Goal: Task Accomplishment & Management: Use online tool/utility

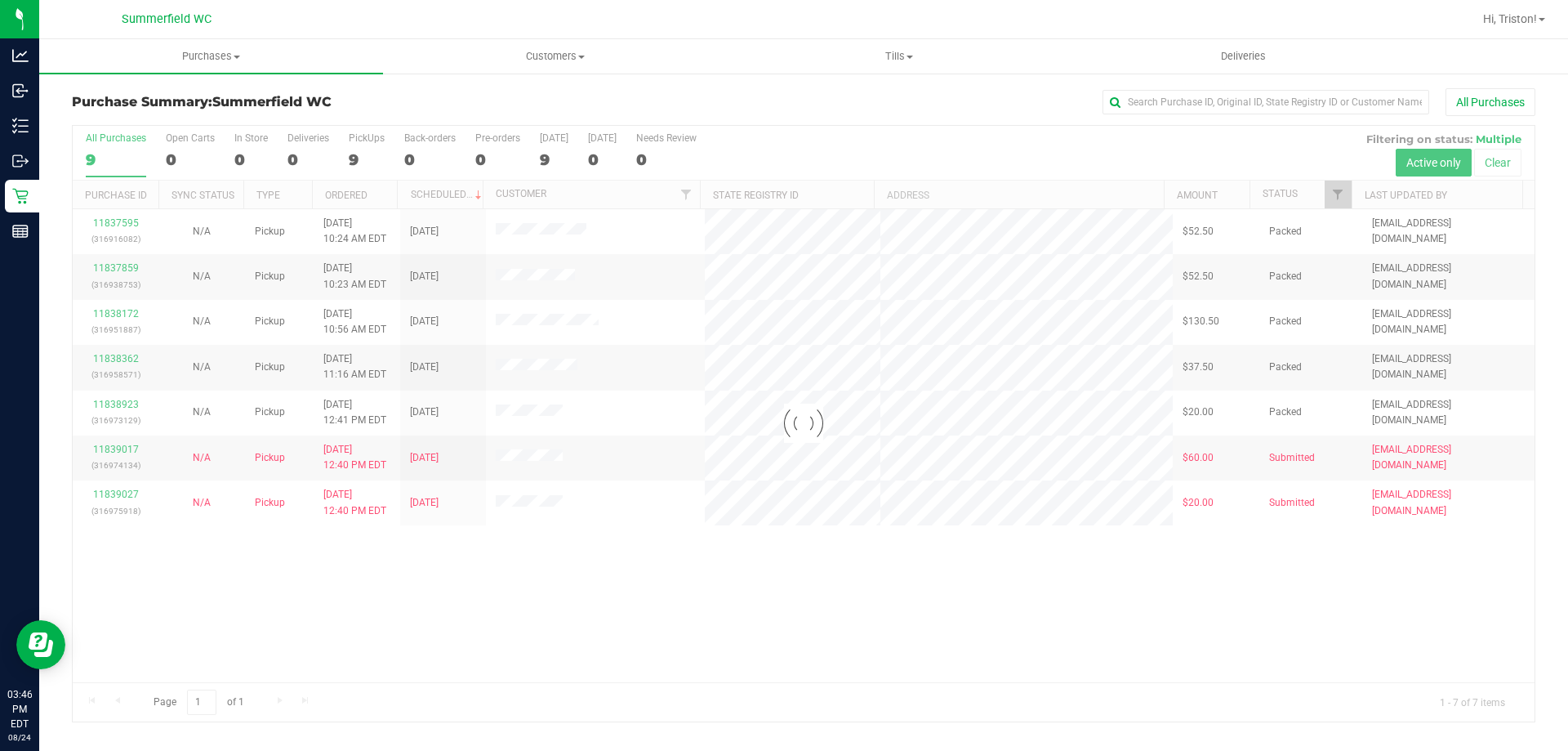
click at [613, 616] on div at bounding box center [803, 424] width 1462 height 596
click at [761, 593] on div at bounding box center [803, 424] width 1462 height 596
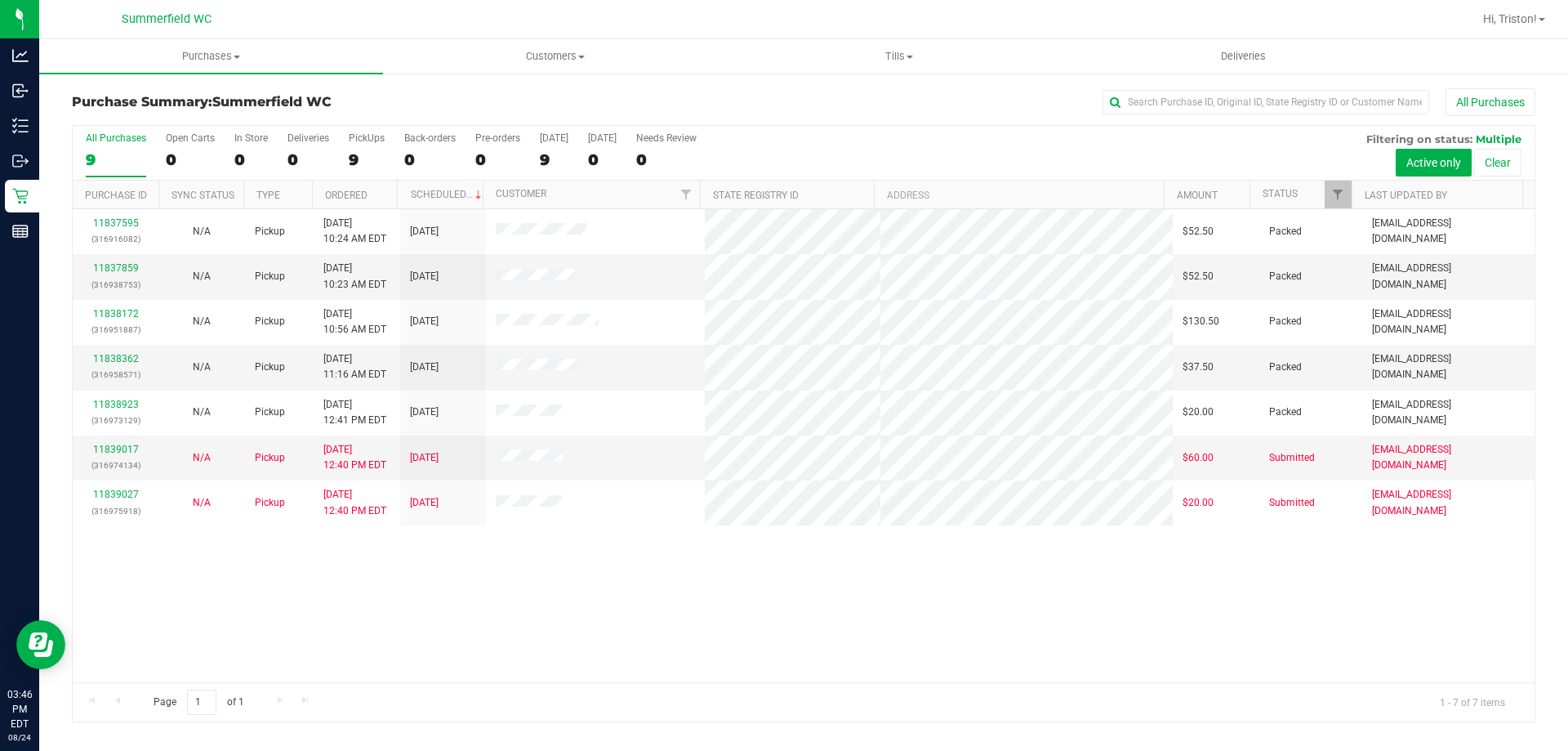
click at [761, 593] on div "11837595 (316916082) N/A Pickup [DATE] 10:24 AM EDT 8/24/2025 $52.50 Packed [EM…" at bounding box center [803, 446] width 1462 height 473
click at [909, 128] on div "All Purchases 9 Open Carts 0 In Store 0 Deliveries 0 PickUps 9 Back-orders 0 Pr…" at bounding box center [803, 133] width 1462 height 13
click at [964, 642] on div "11837595 (316916082) N/A Pickup [DATE] 10:24 AM EDT 8/24/2025 $52.50 Packed [EM…" at bounding box center [803, 446] width 1462 height 473
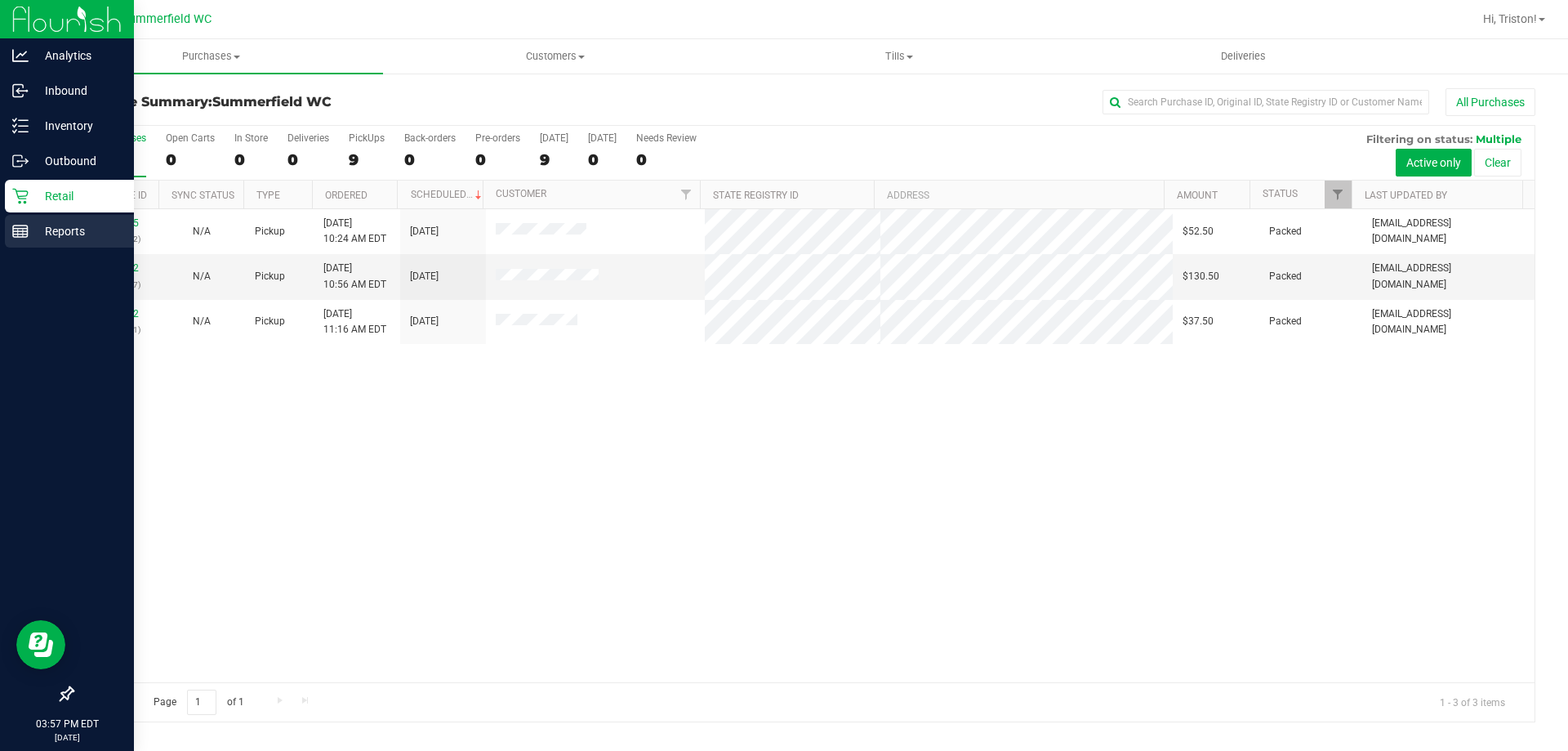
click at [9, 233] on div "Reports" at bounding box center [69, 231] width 129 height 33
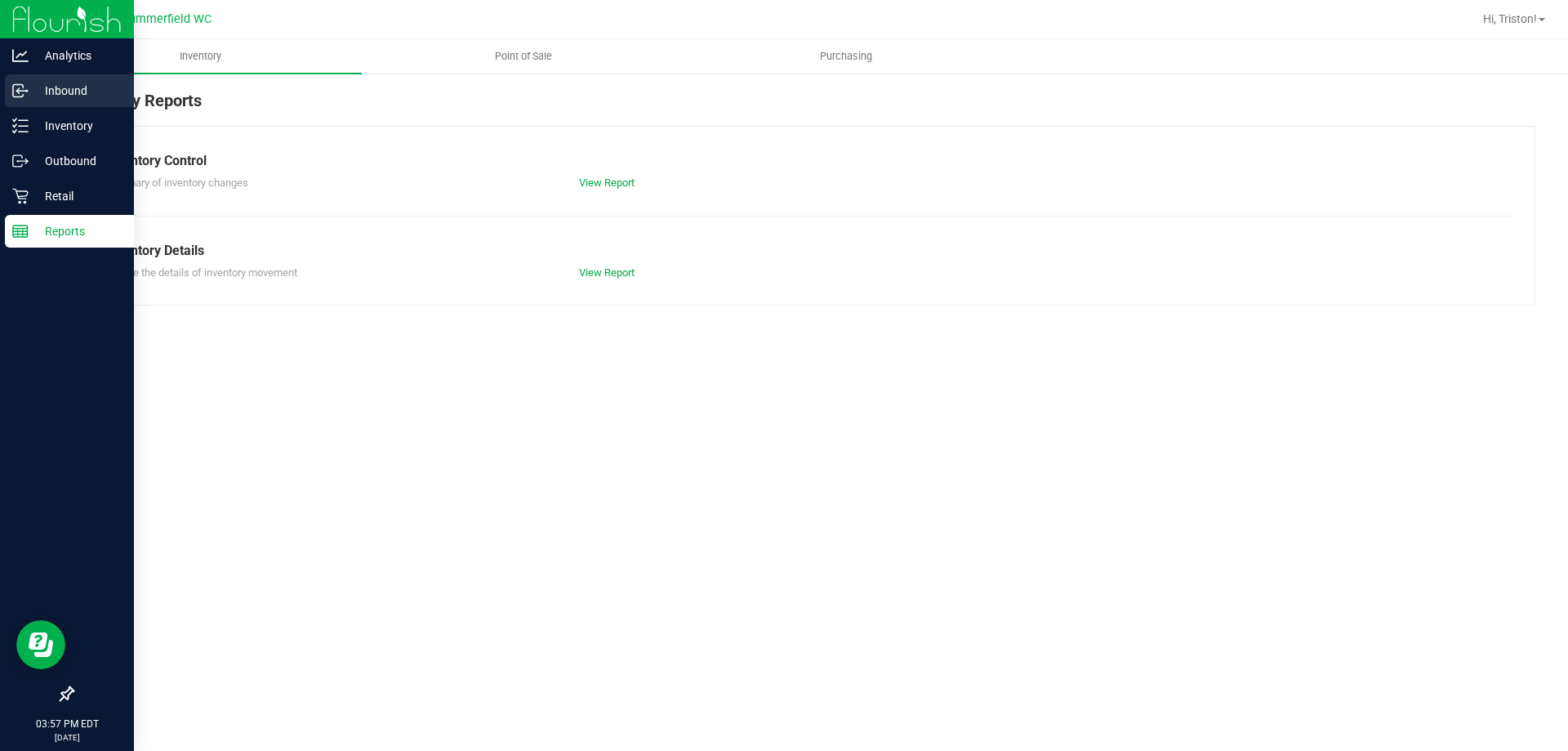
click at [60, 94] on p "Inbound" at bounding box center [77, 90] width 98 height 20
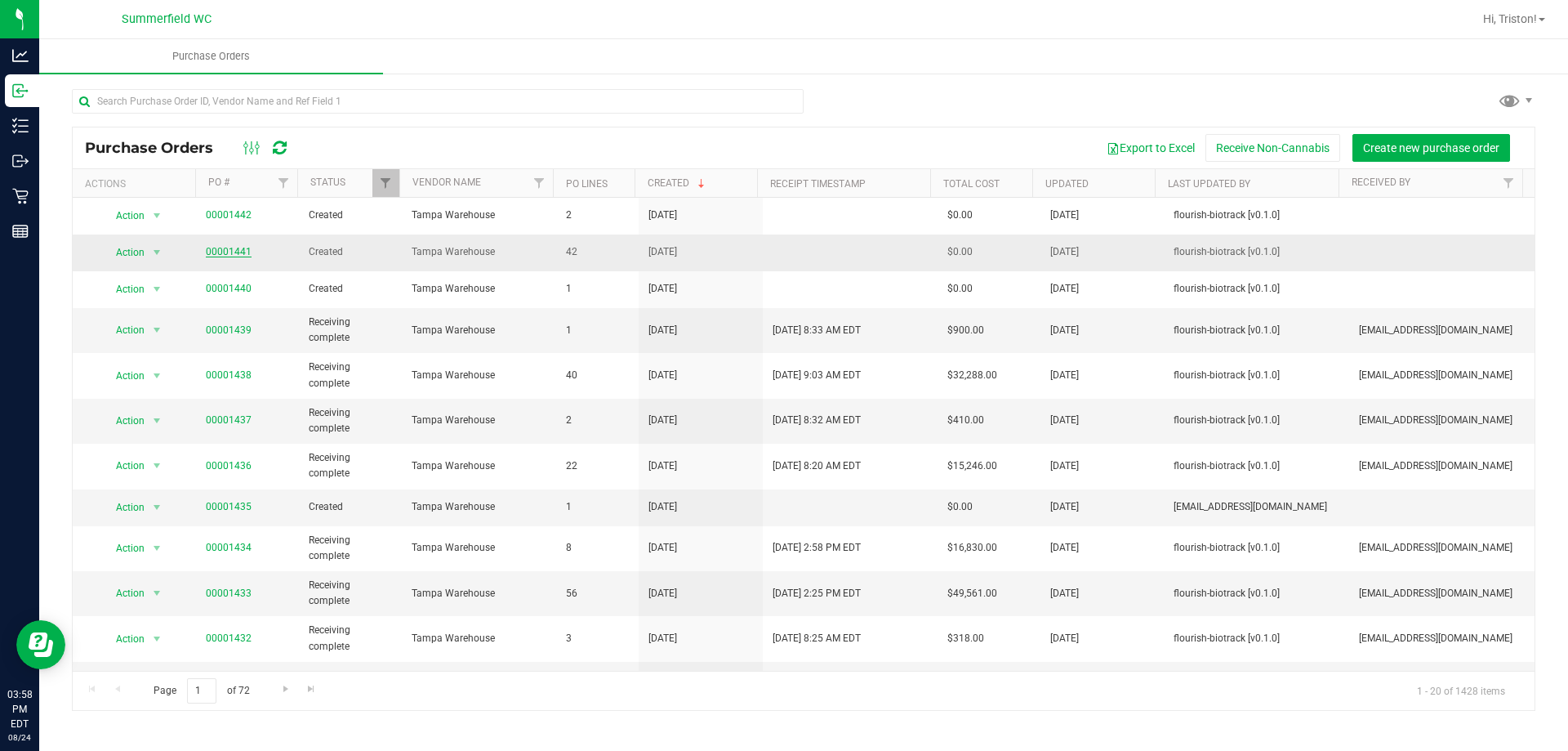
click at [223, 249] on link "00001441" at bounding box center [228, 252] width 46 height 11
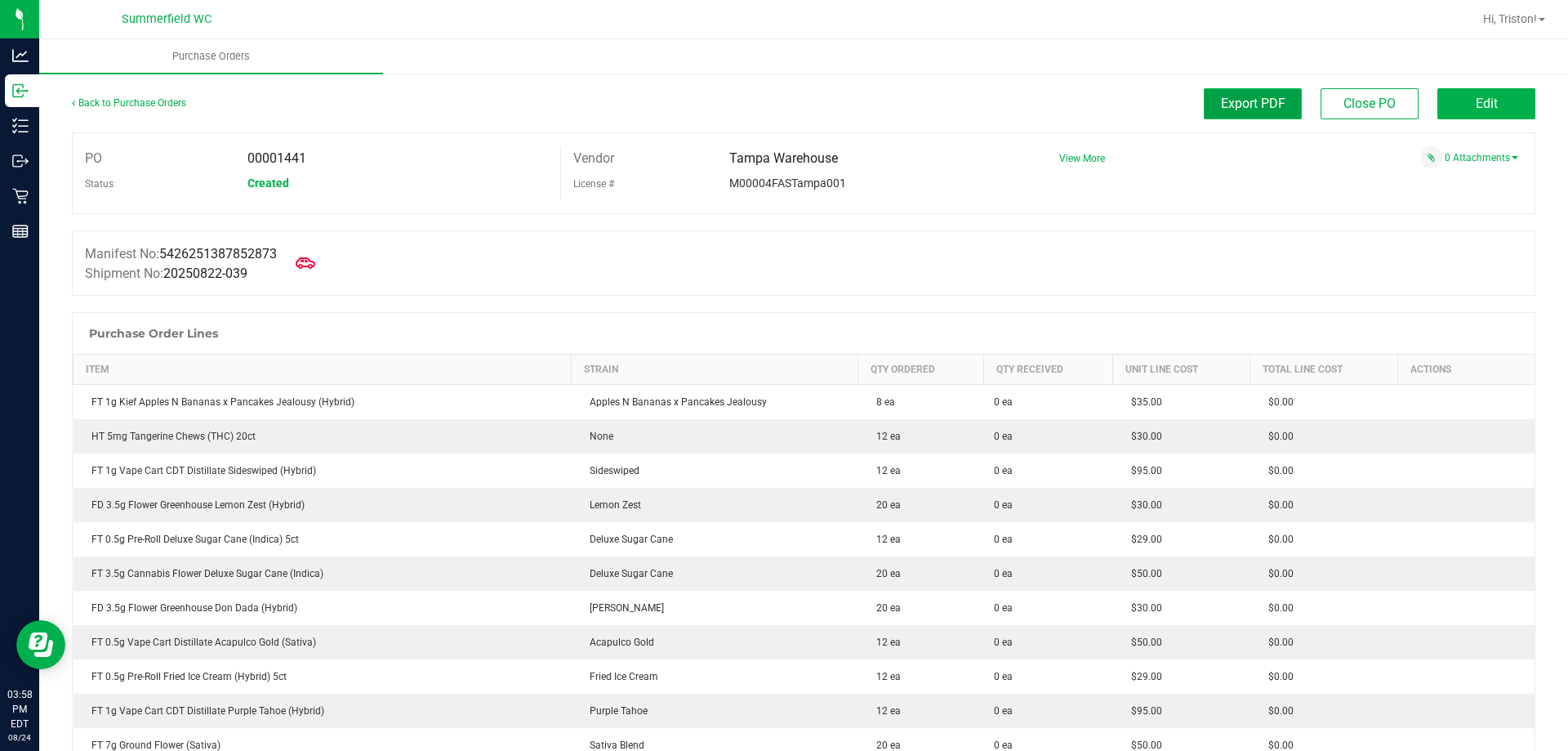
click at [1266, 106] on span "Export PDF" at bounding box center [1253, 103] width 65 height 16
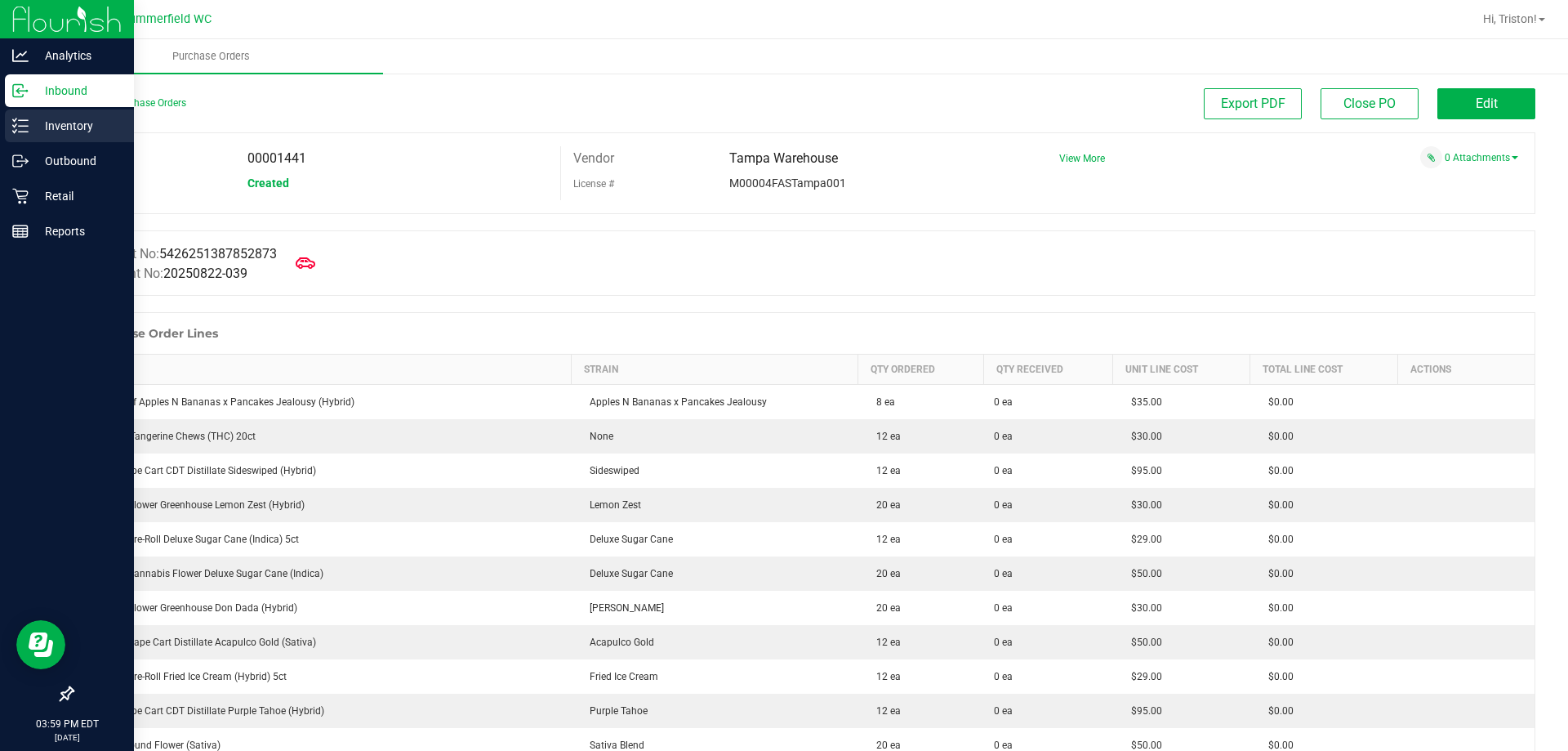
click at [35, 125] on p "Inventory" at bounding box center [77, 125] width 98 height 20
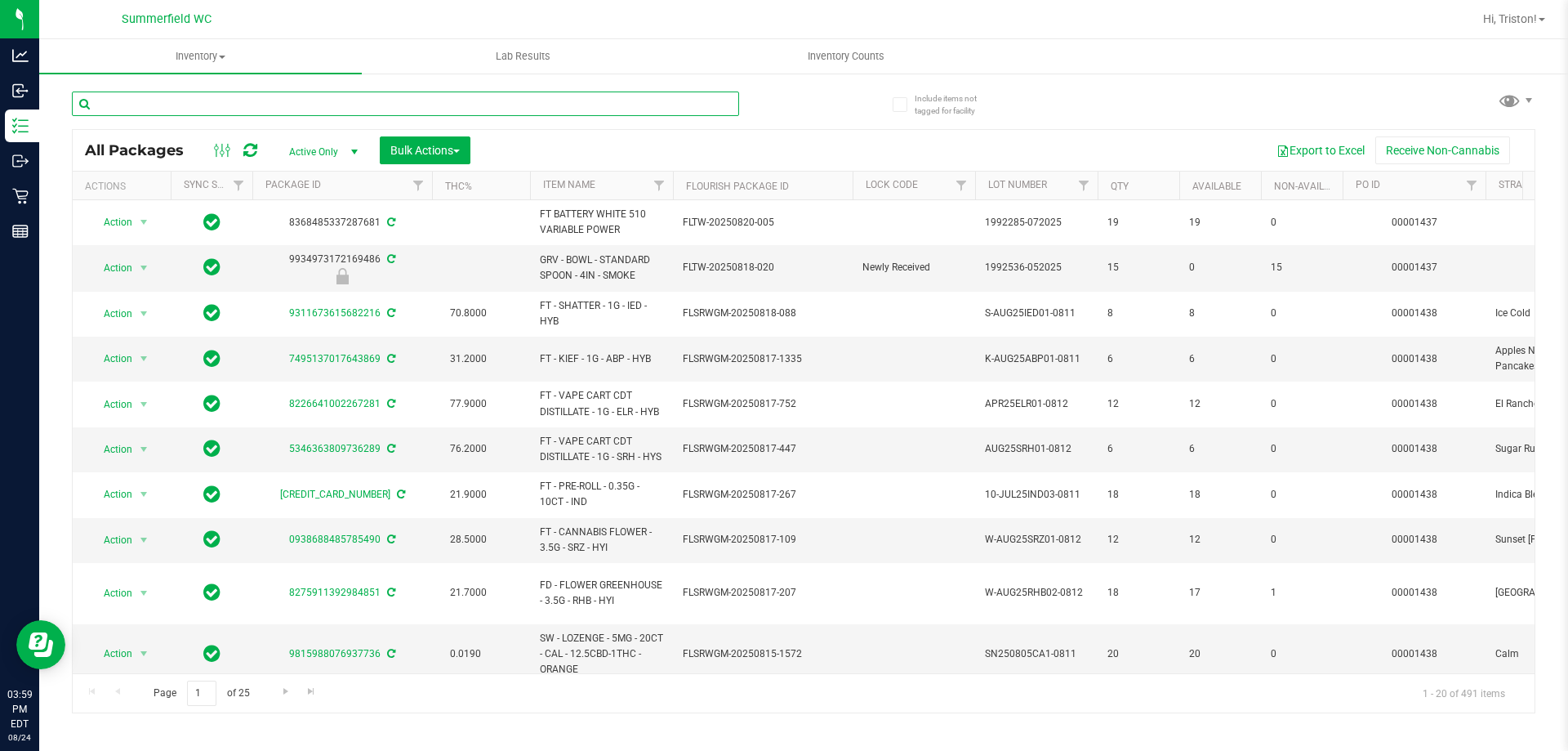
click at [407, 109] on input "text" at bounding box center [406, 103] width 667 height 24
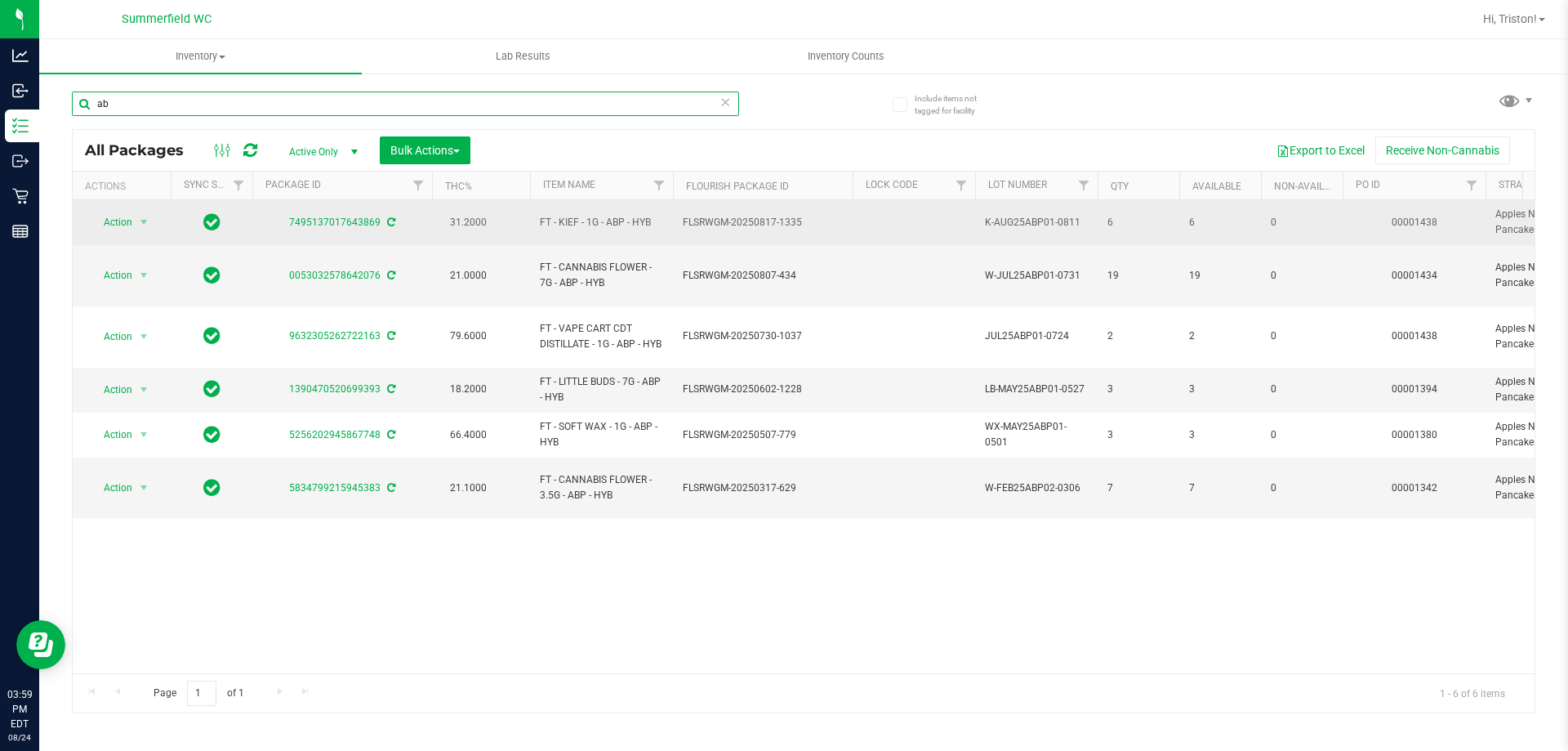
type input "a"
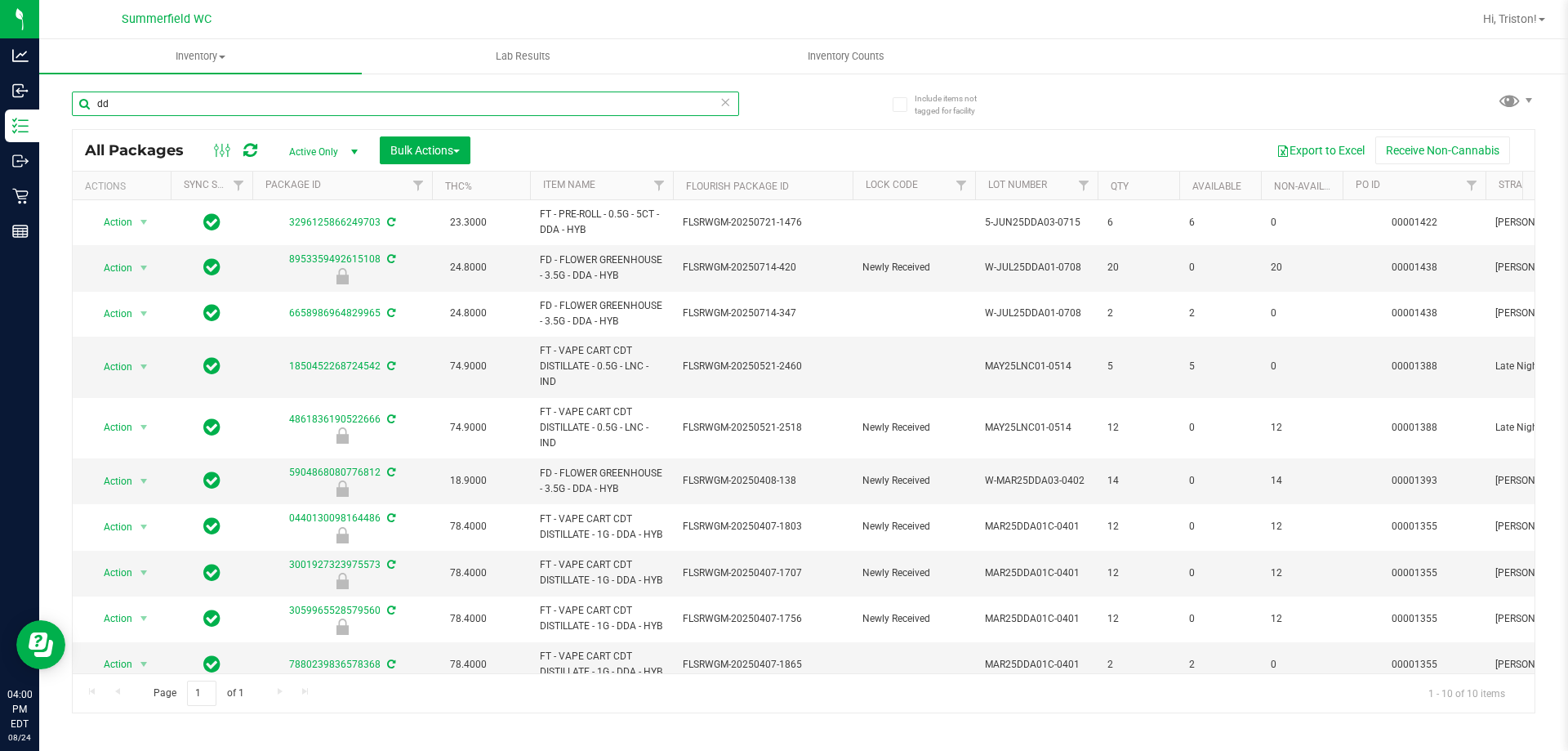
type input "d"
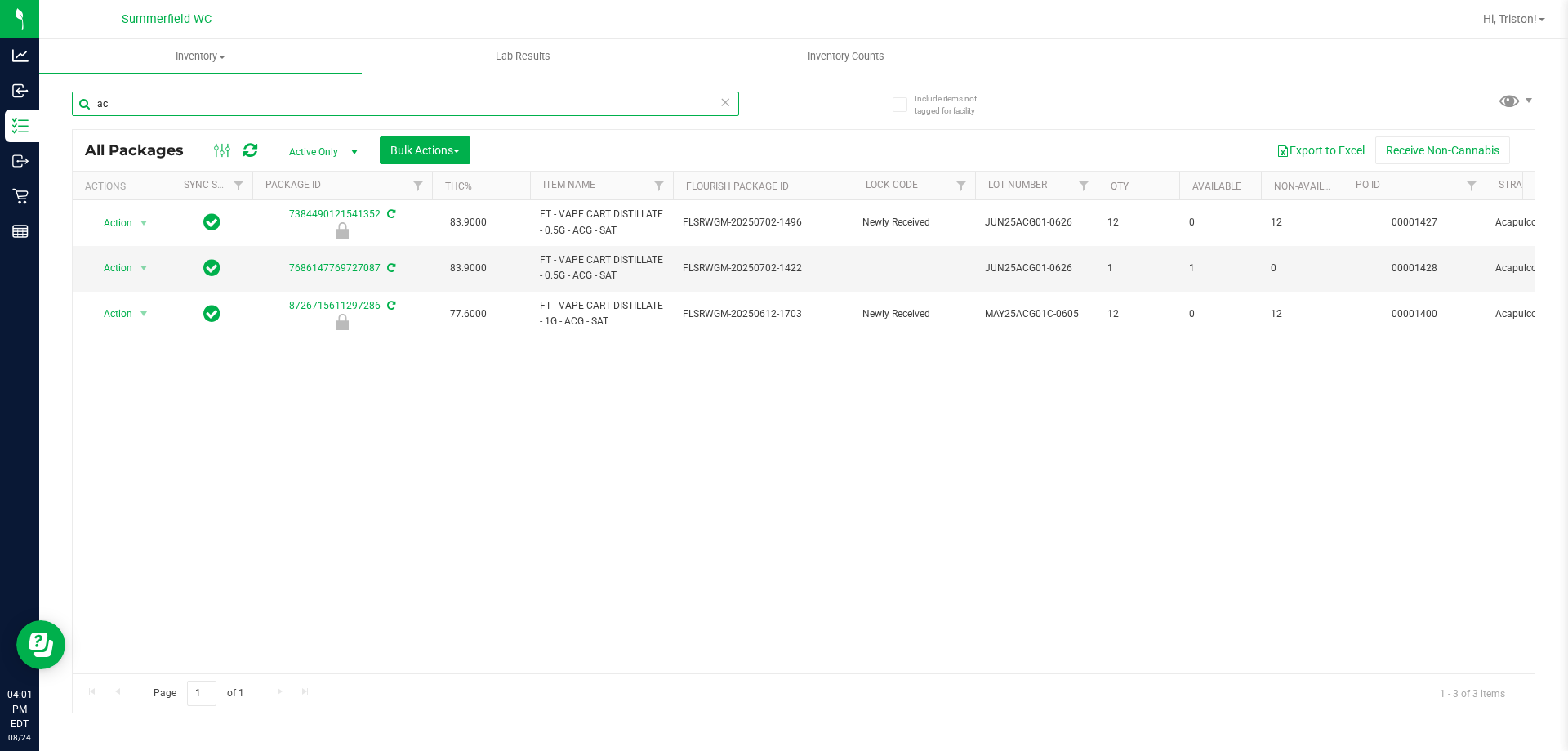
type input "a"
type input "5"
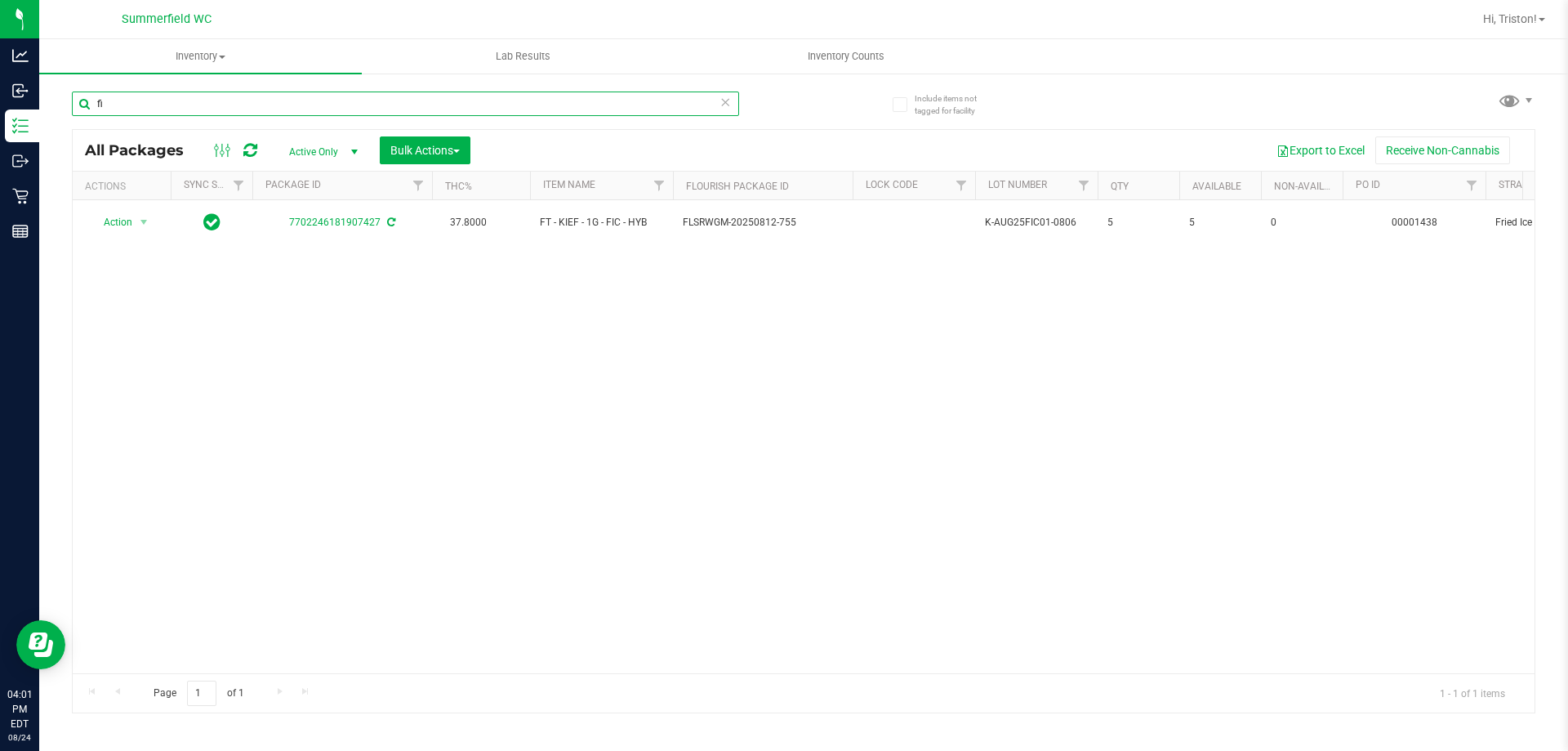
type input "f"
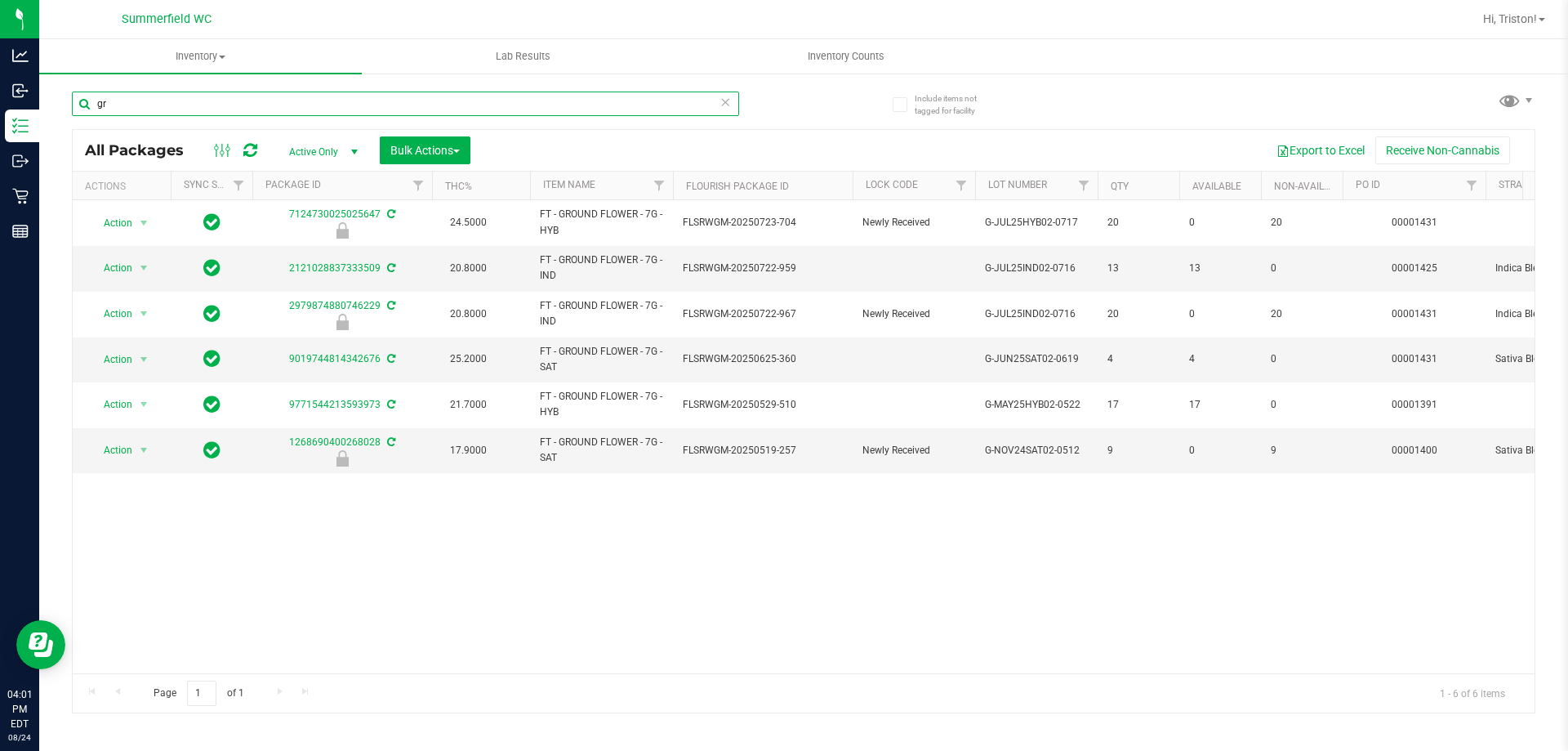
type input "g"
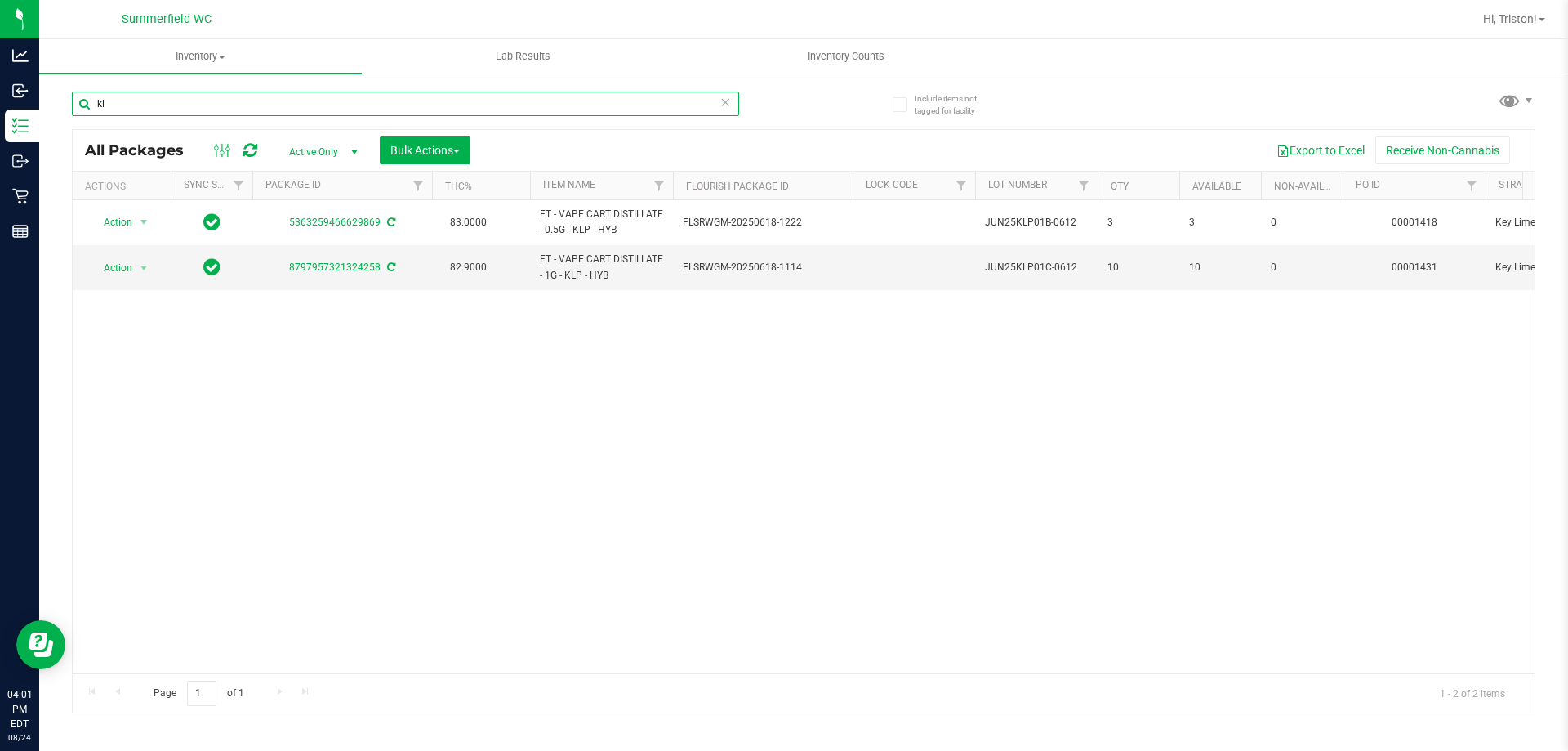
type input "k"
type input "b"
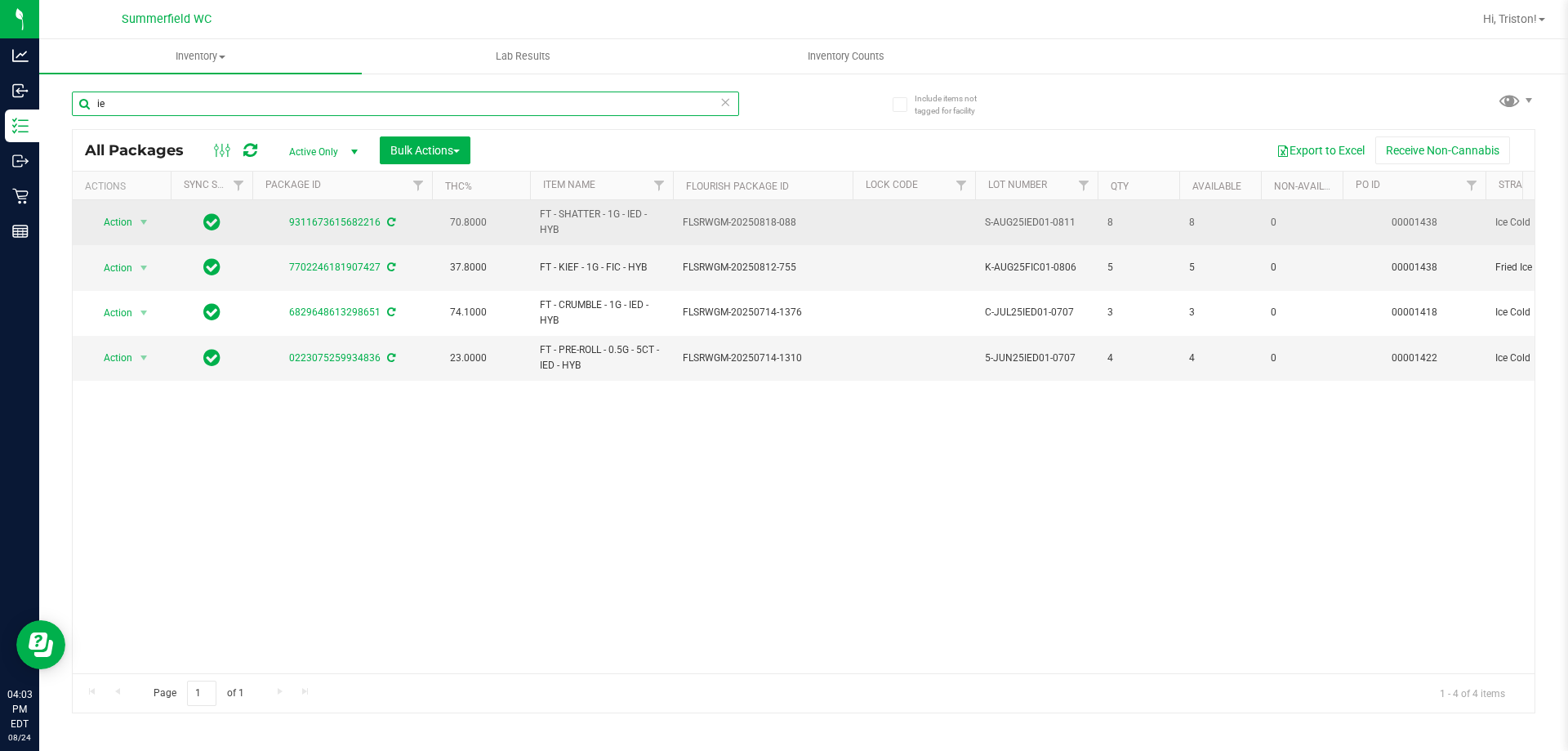
type input "i"
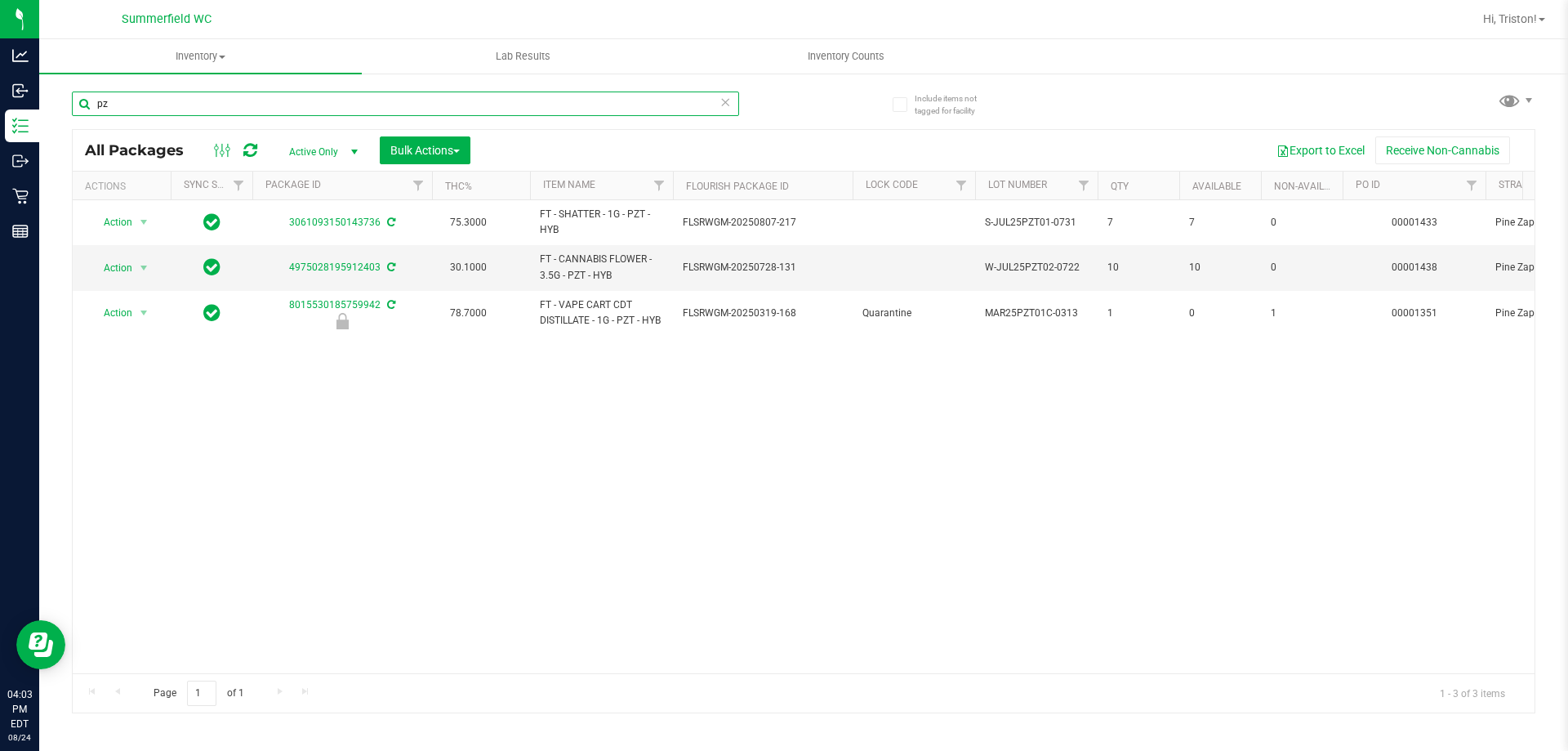
type input "p"
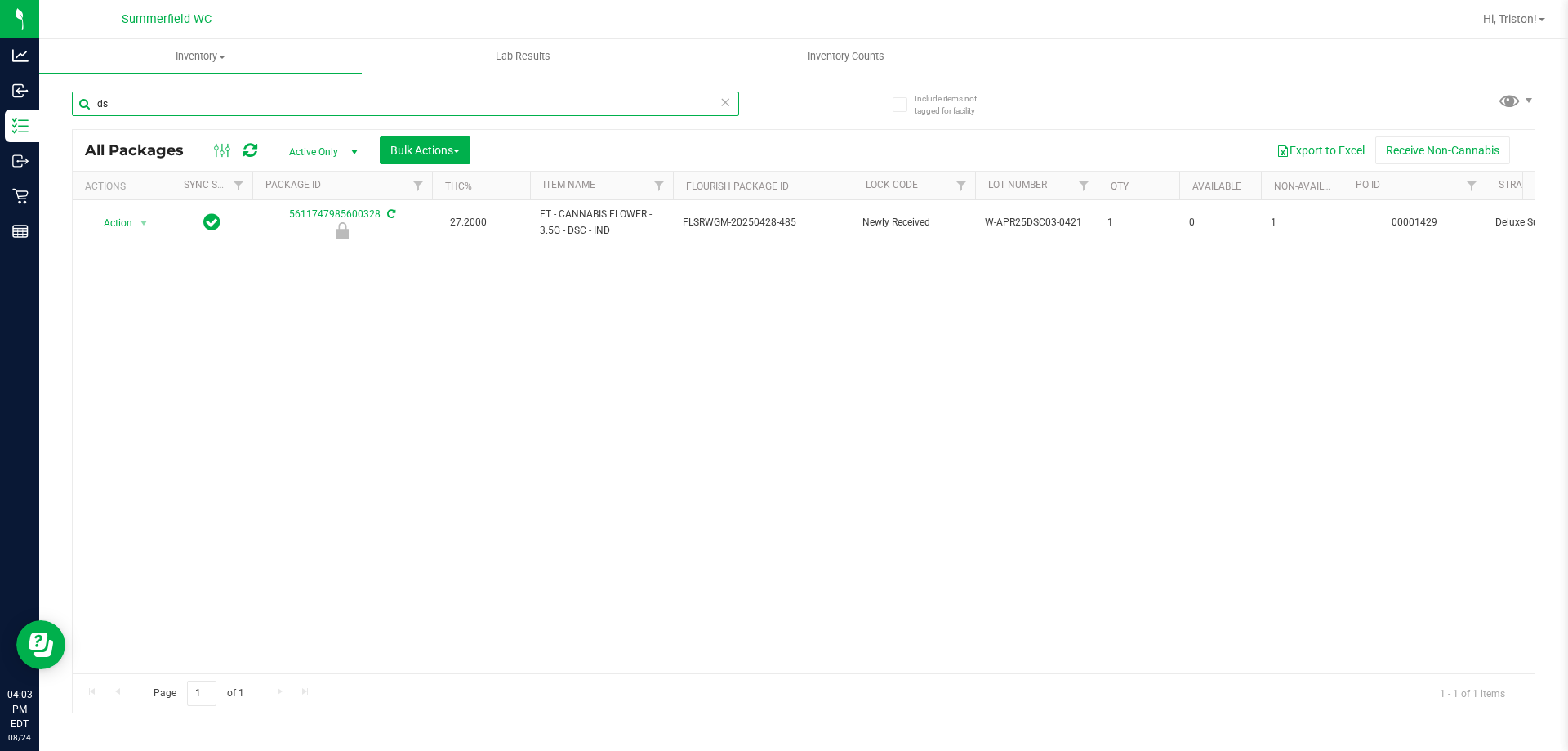
type input "d"
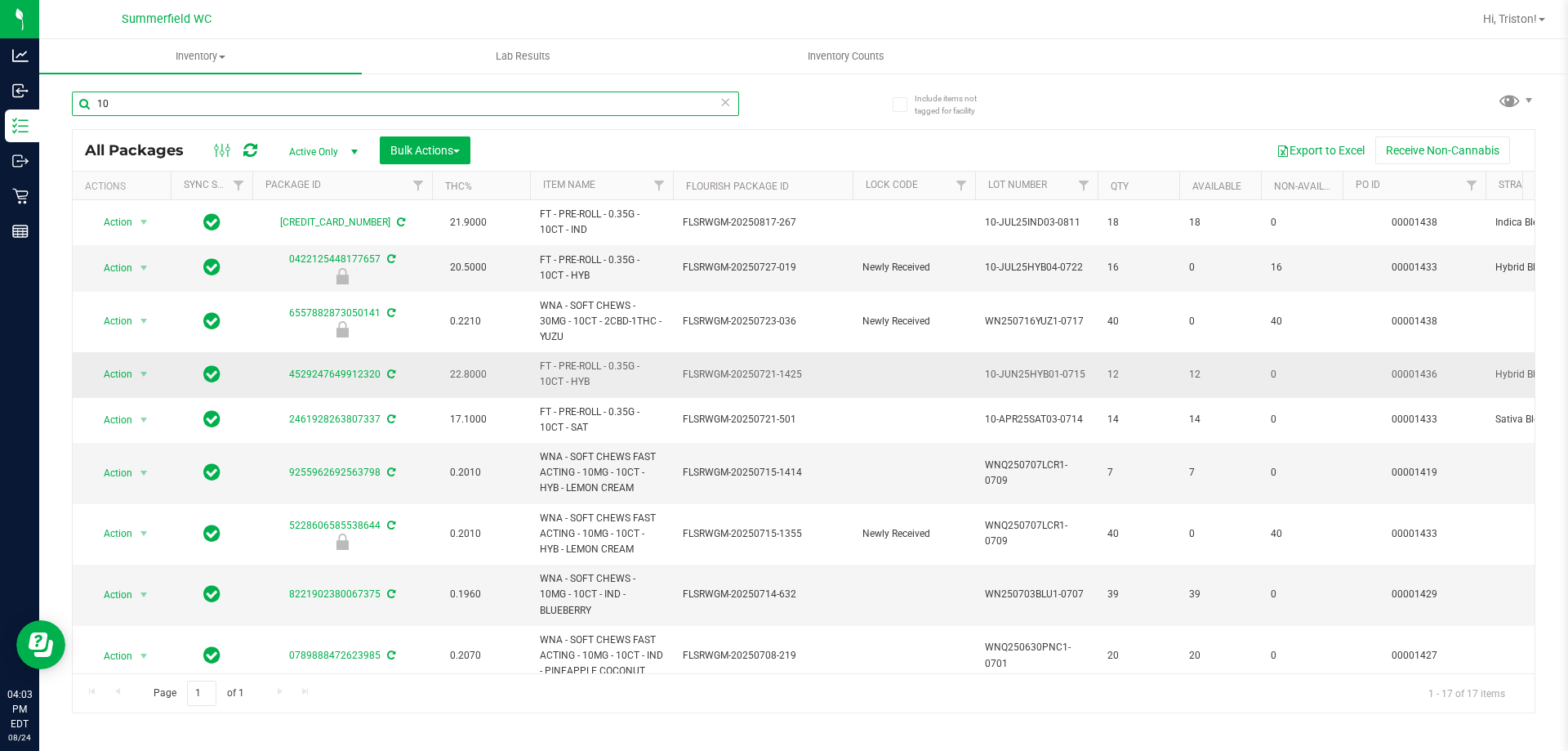
type input "1"
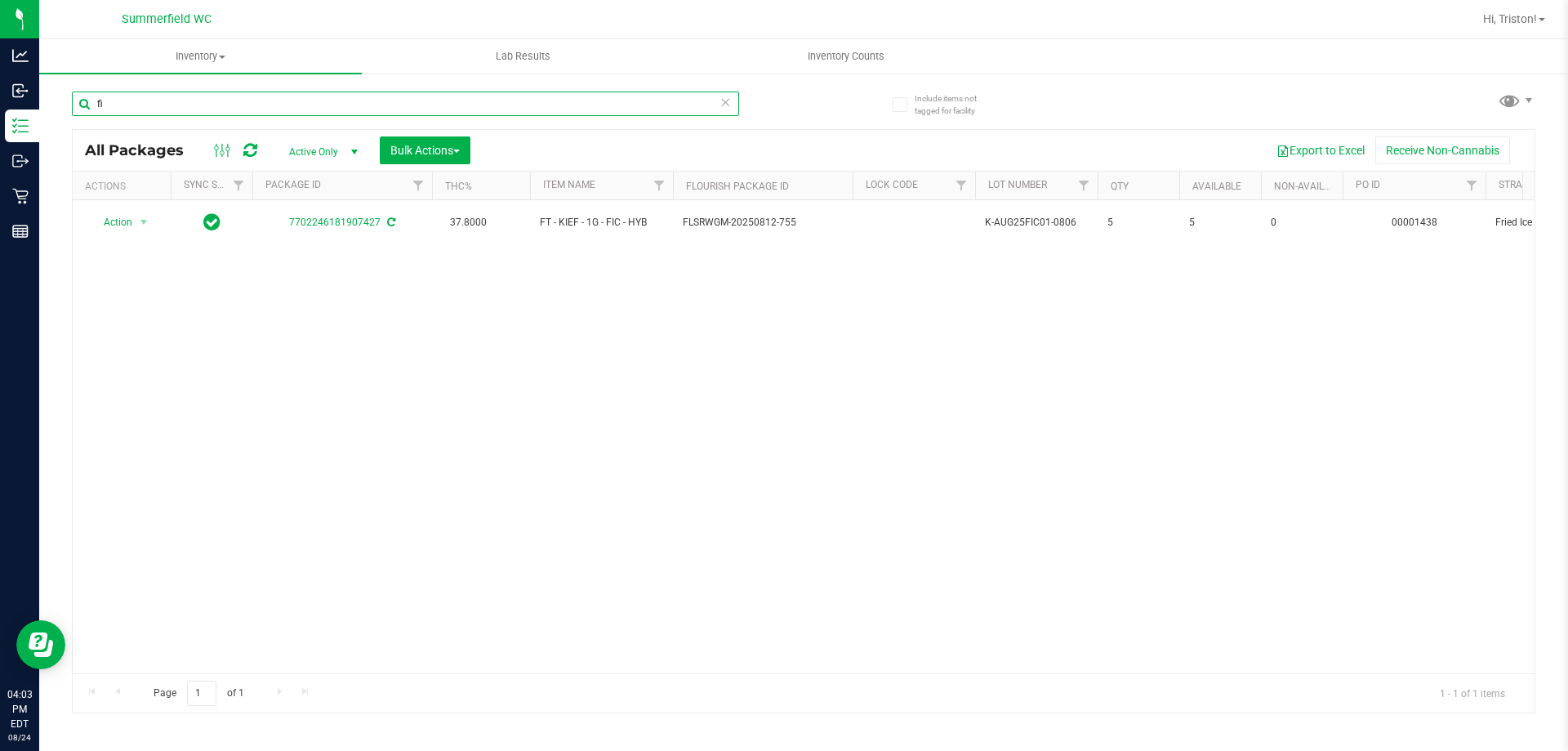
type input "f"
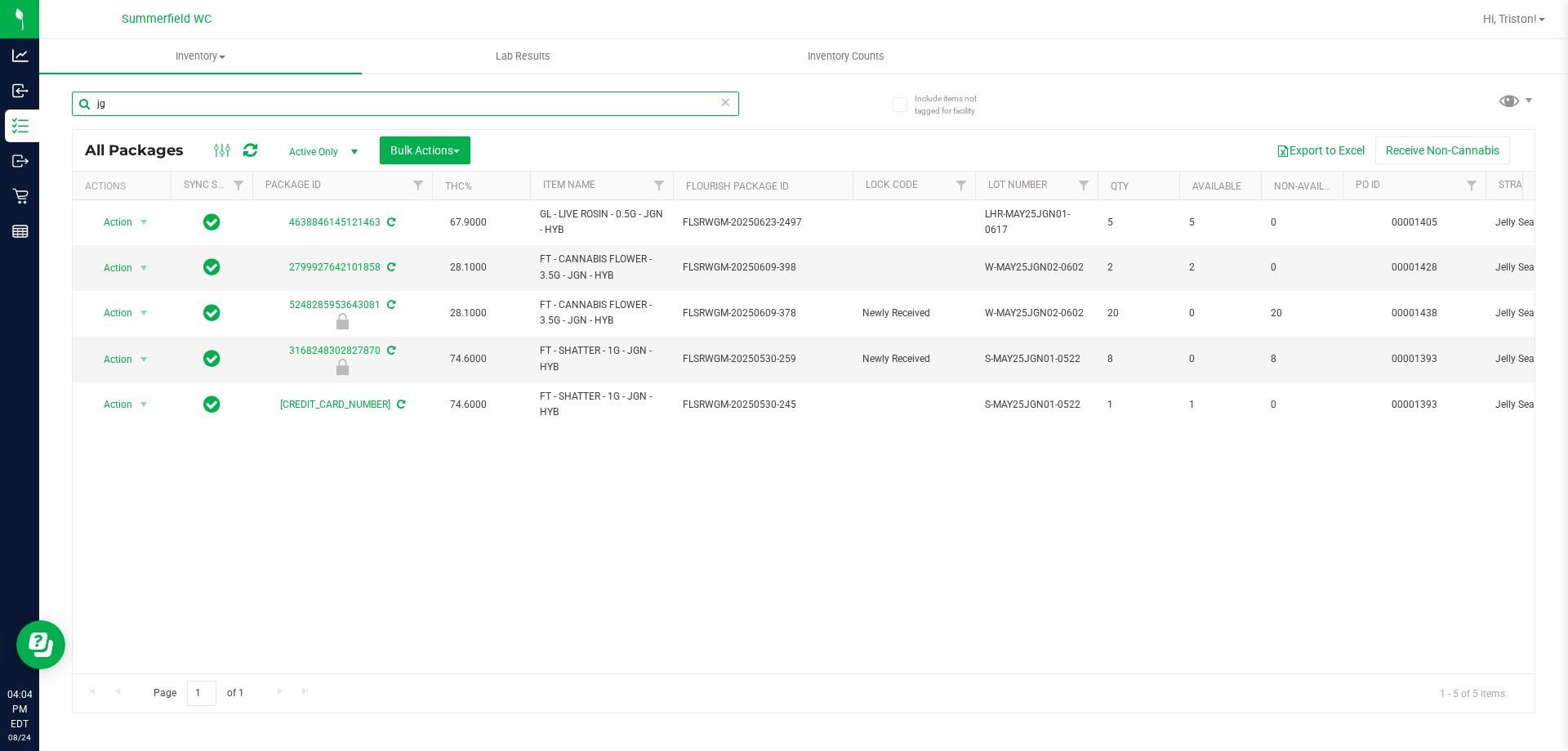
type input "j"
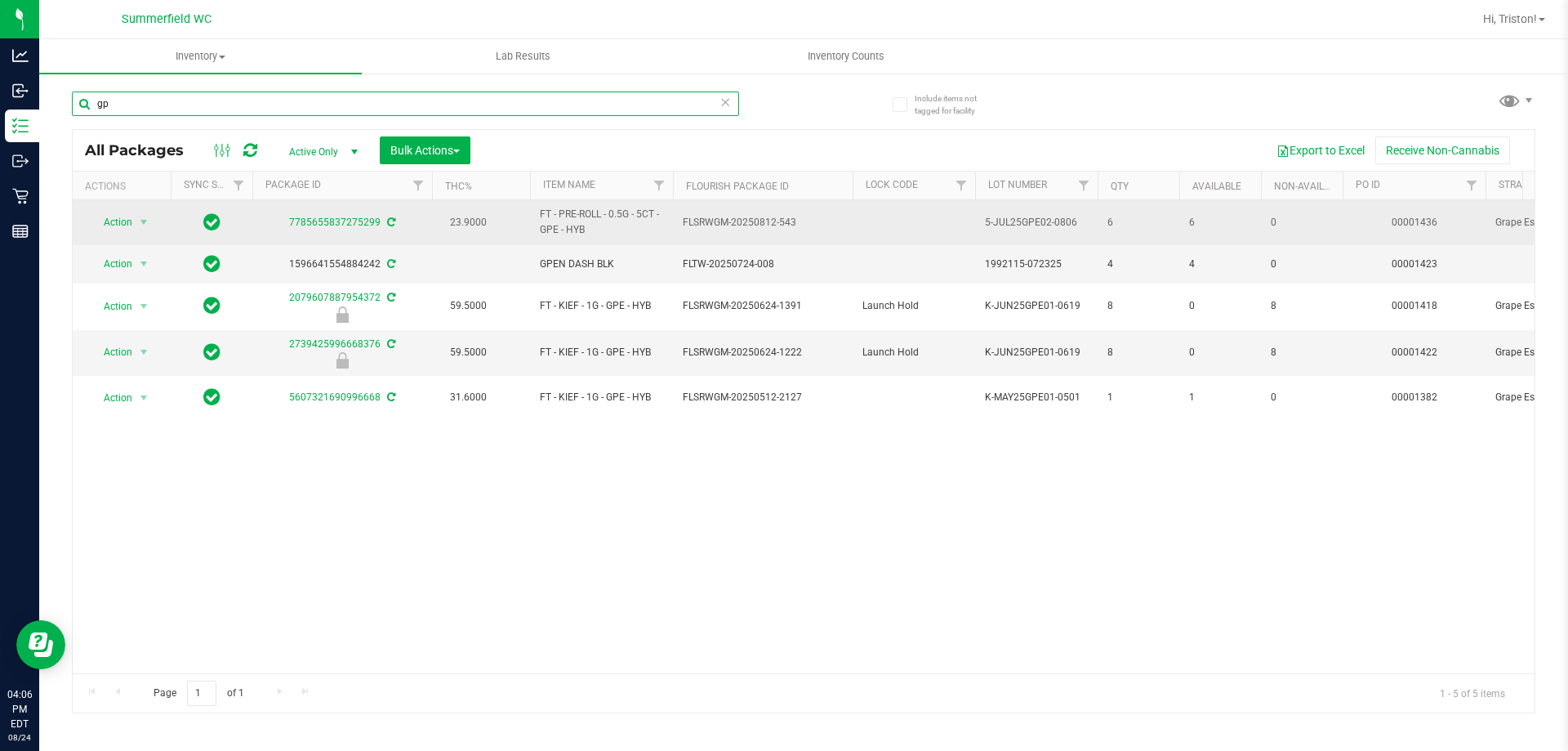
type input "g"
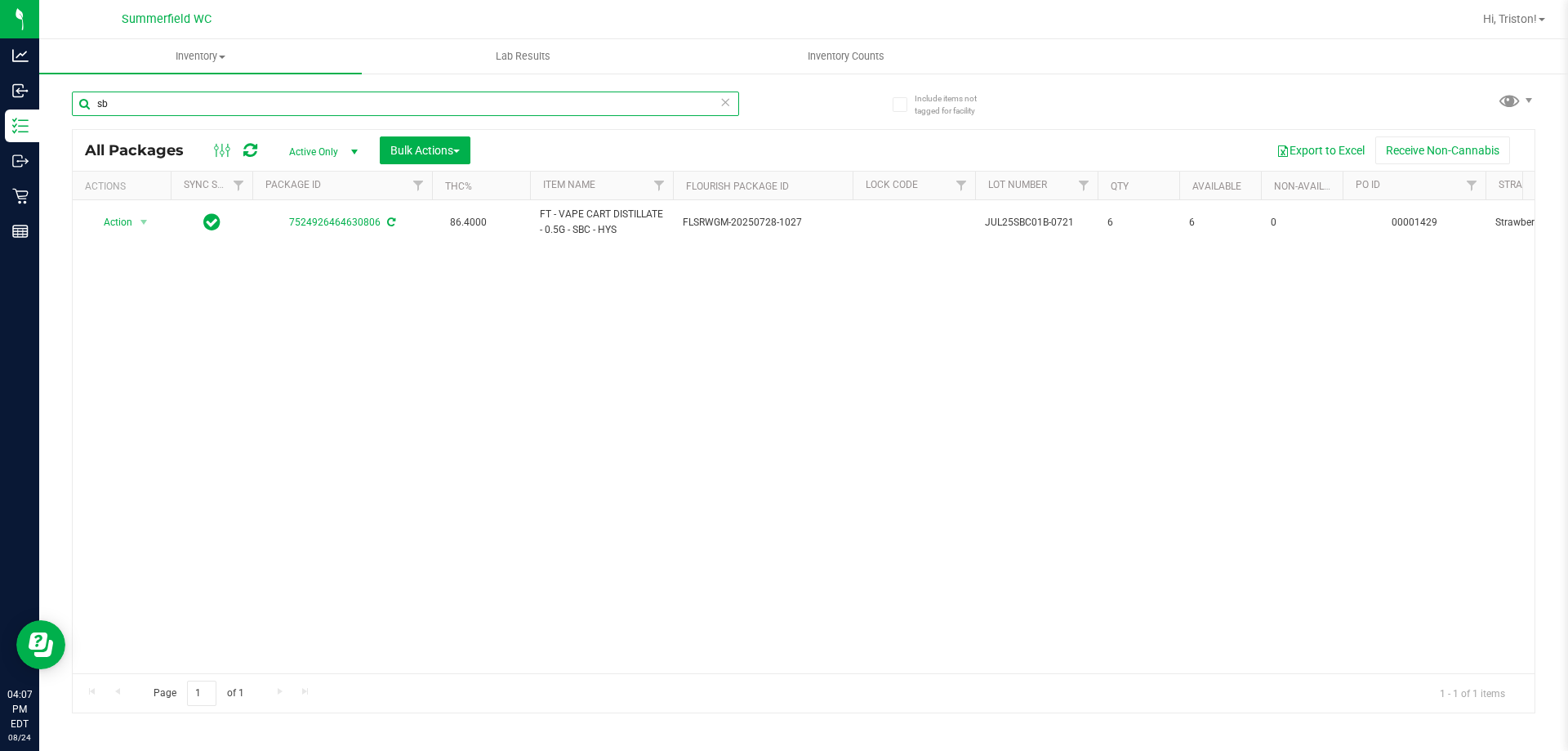
type input "s"
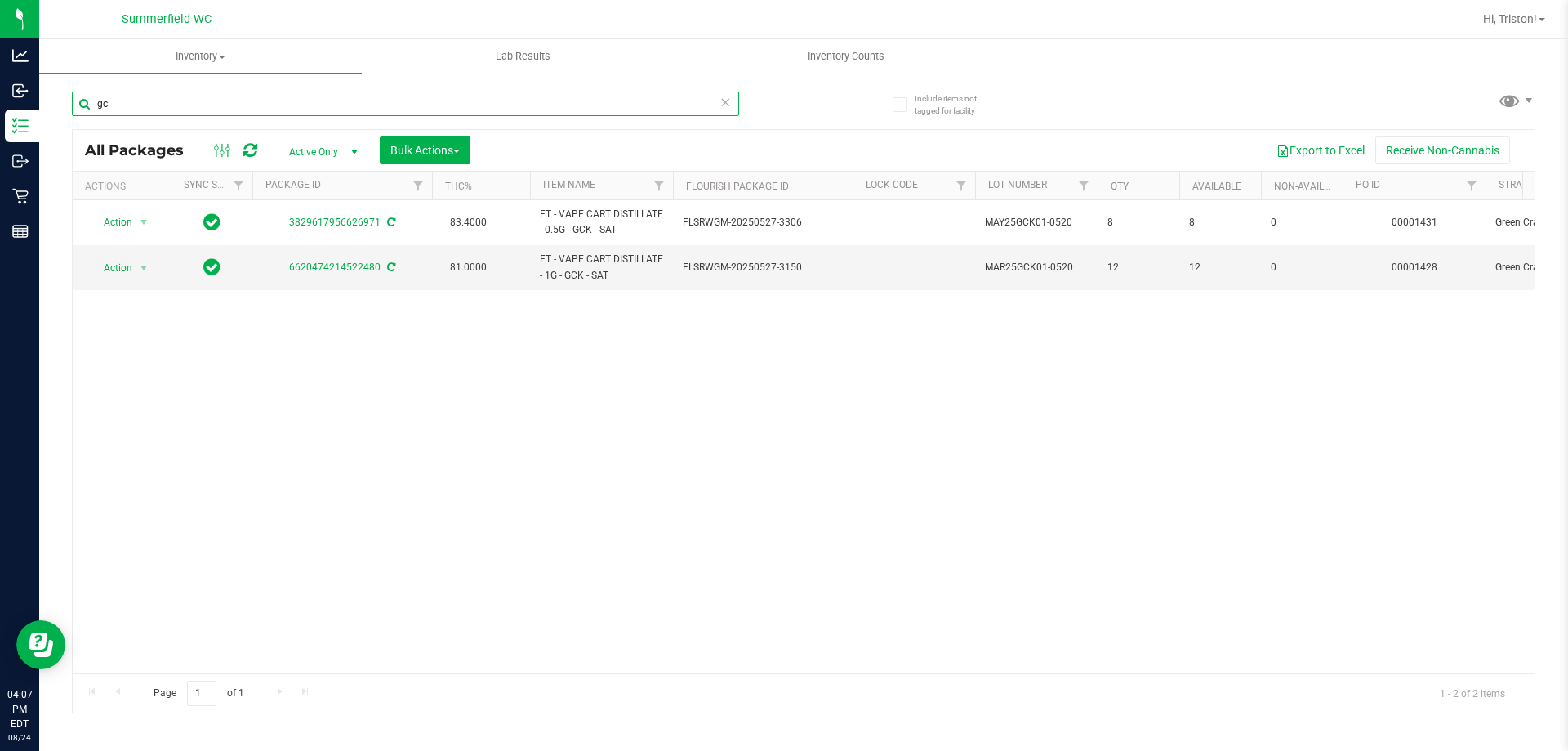
type input "g"
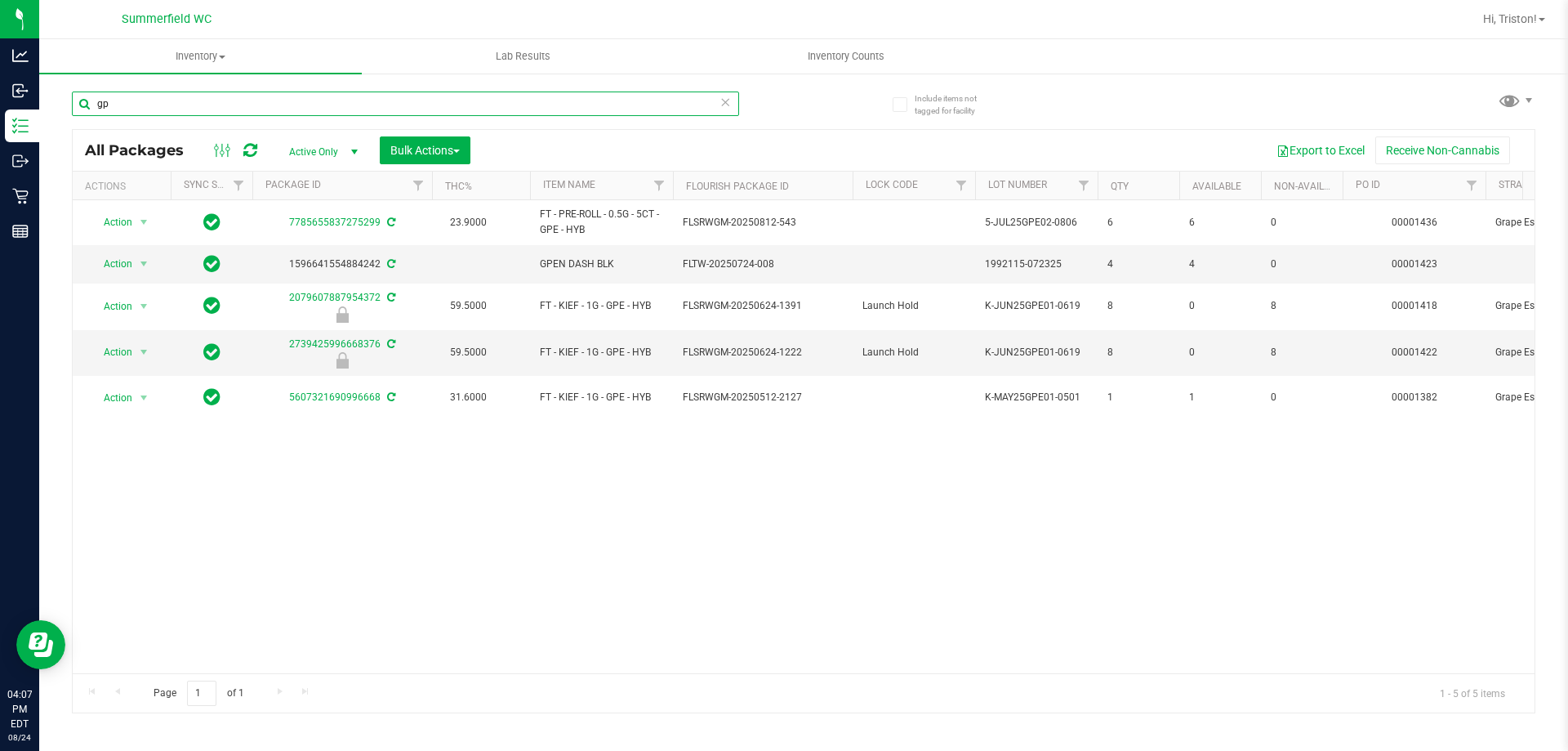
type input "g"
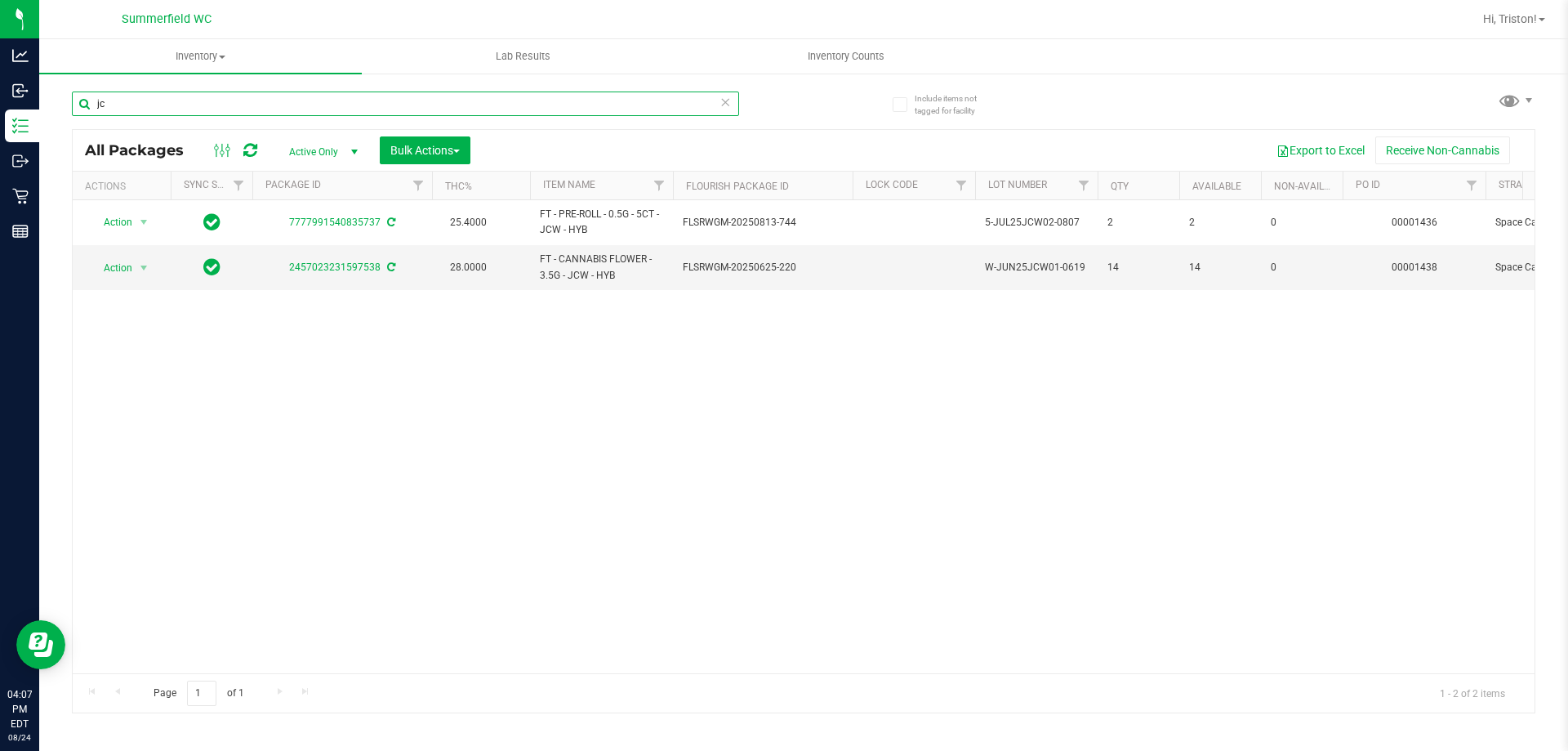
type input "j"
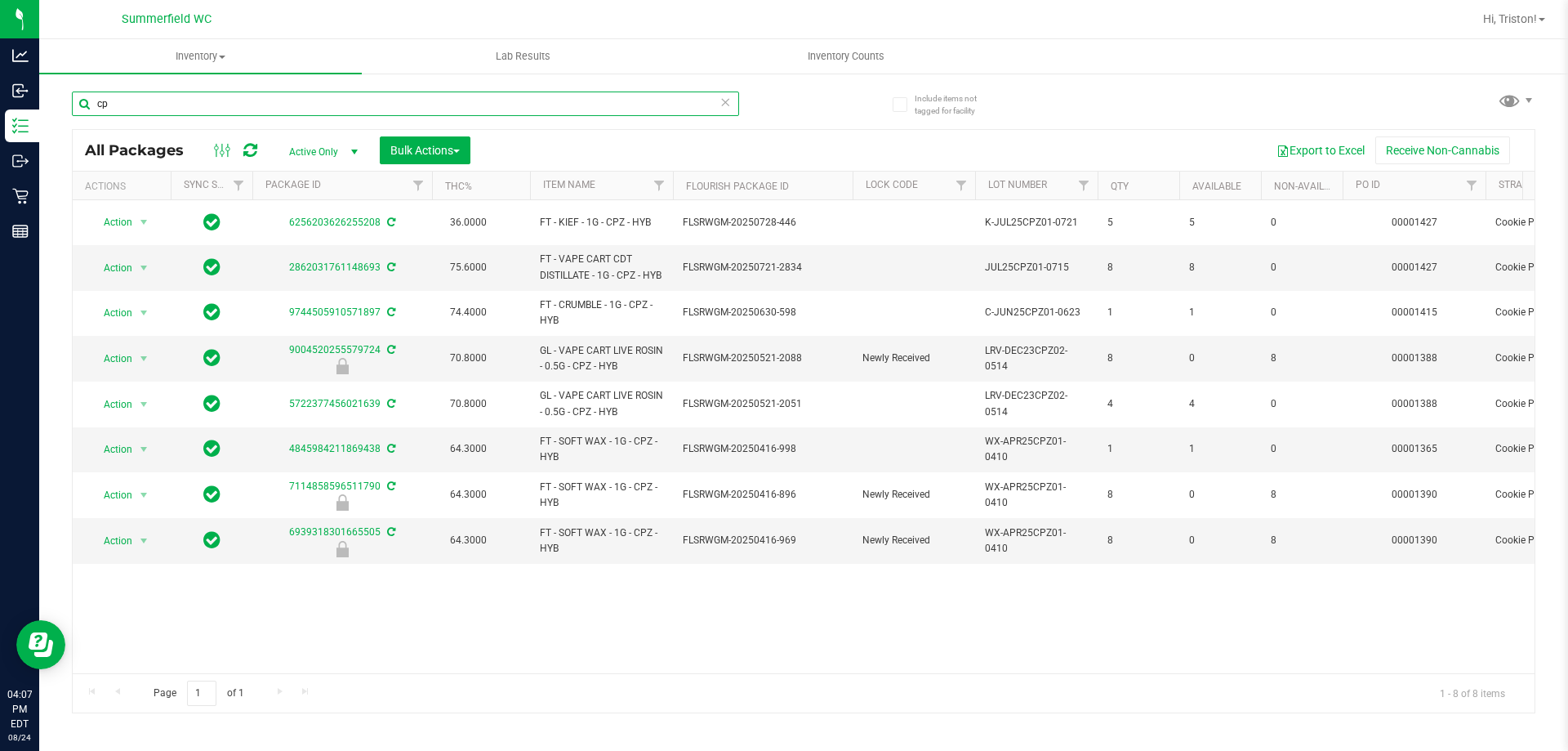
type input "c"
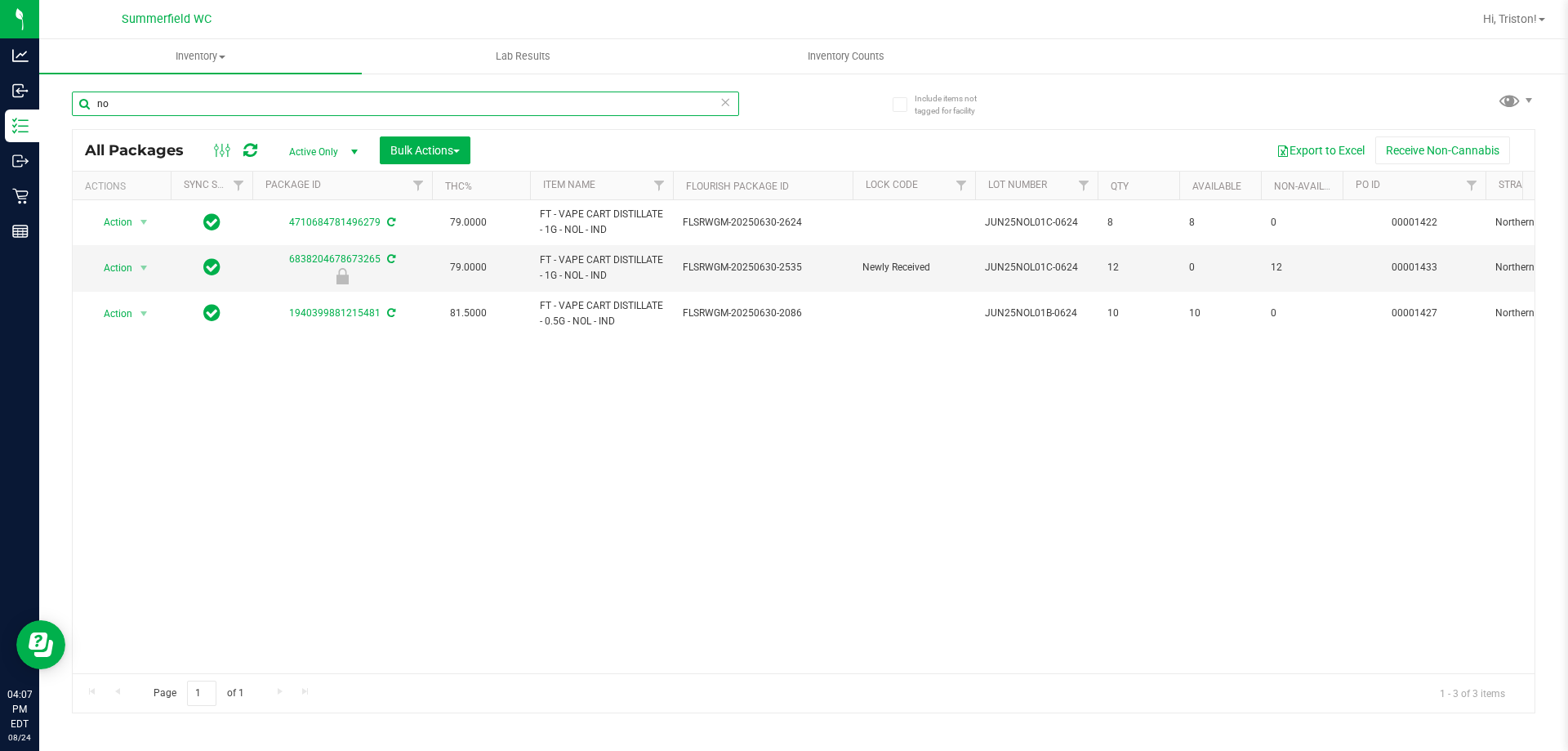
type input "n"
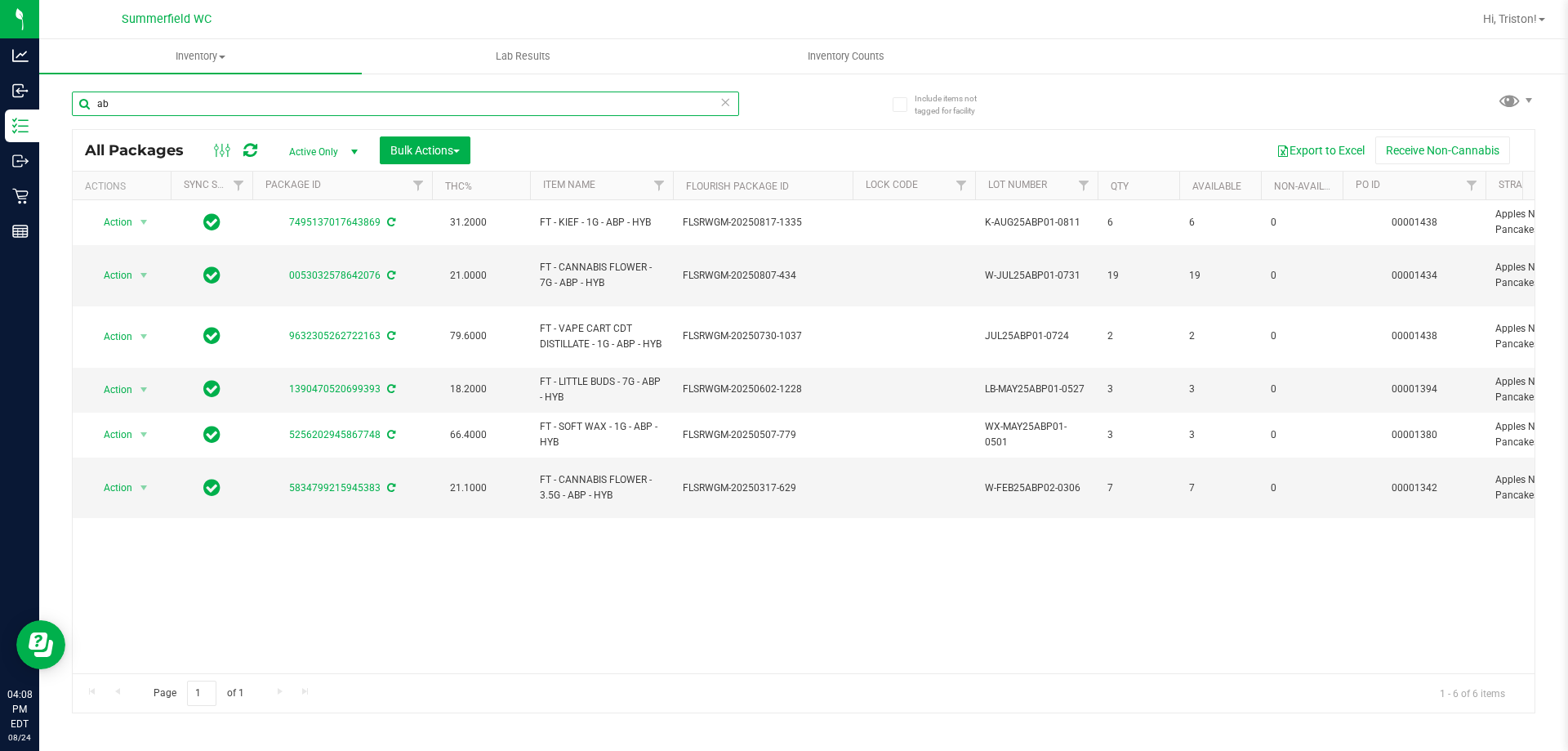
type input "a"
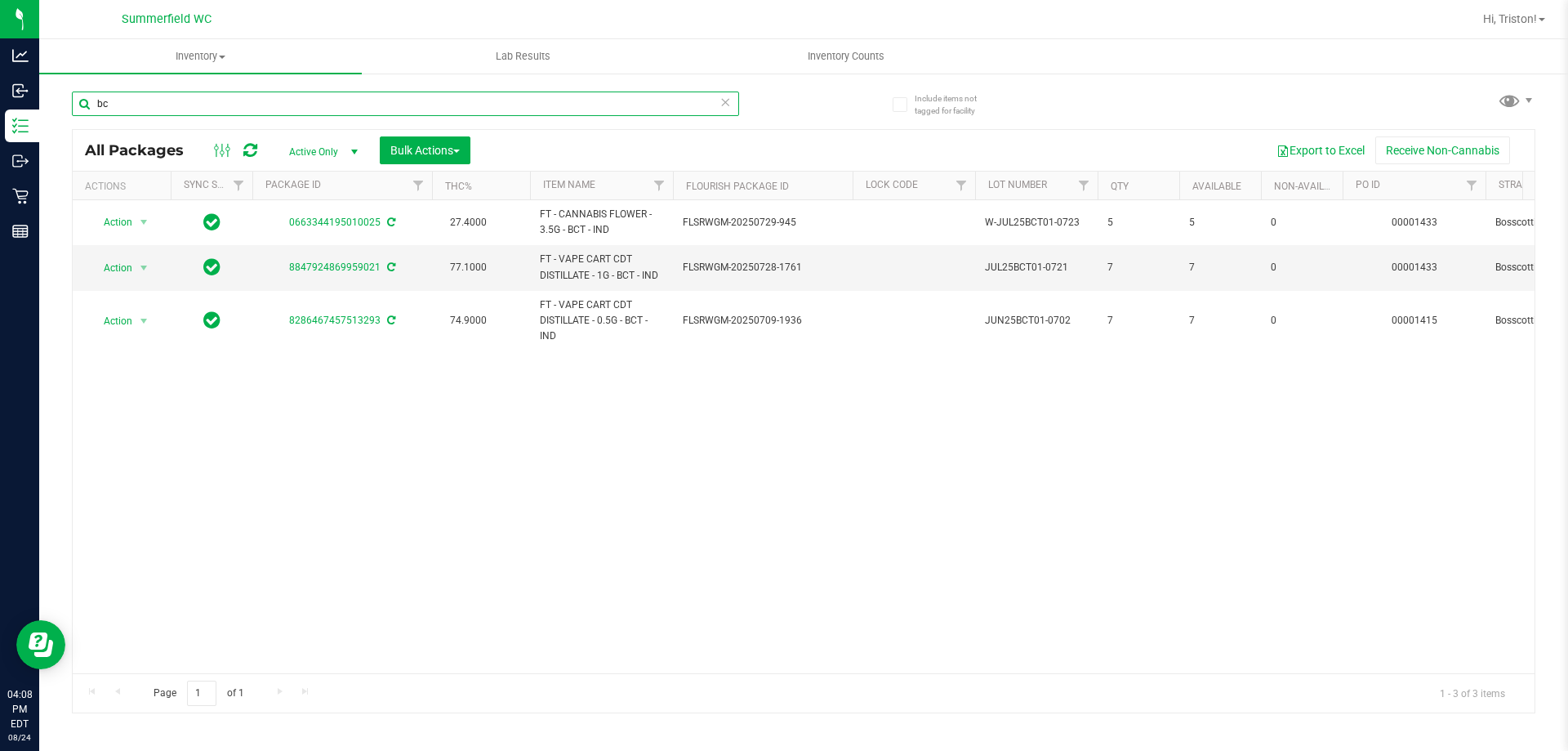
type input "b"
type input "d"
type input "t"
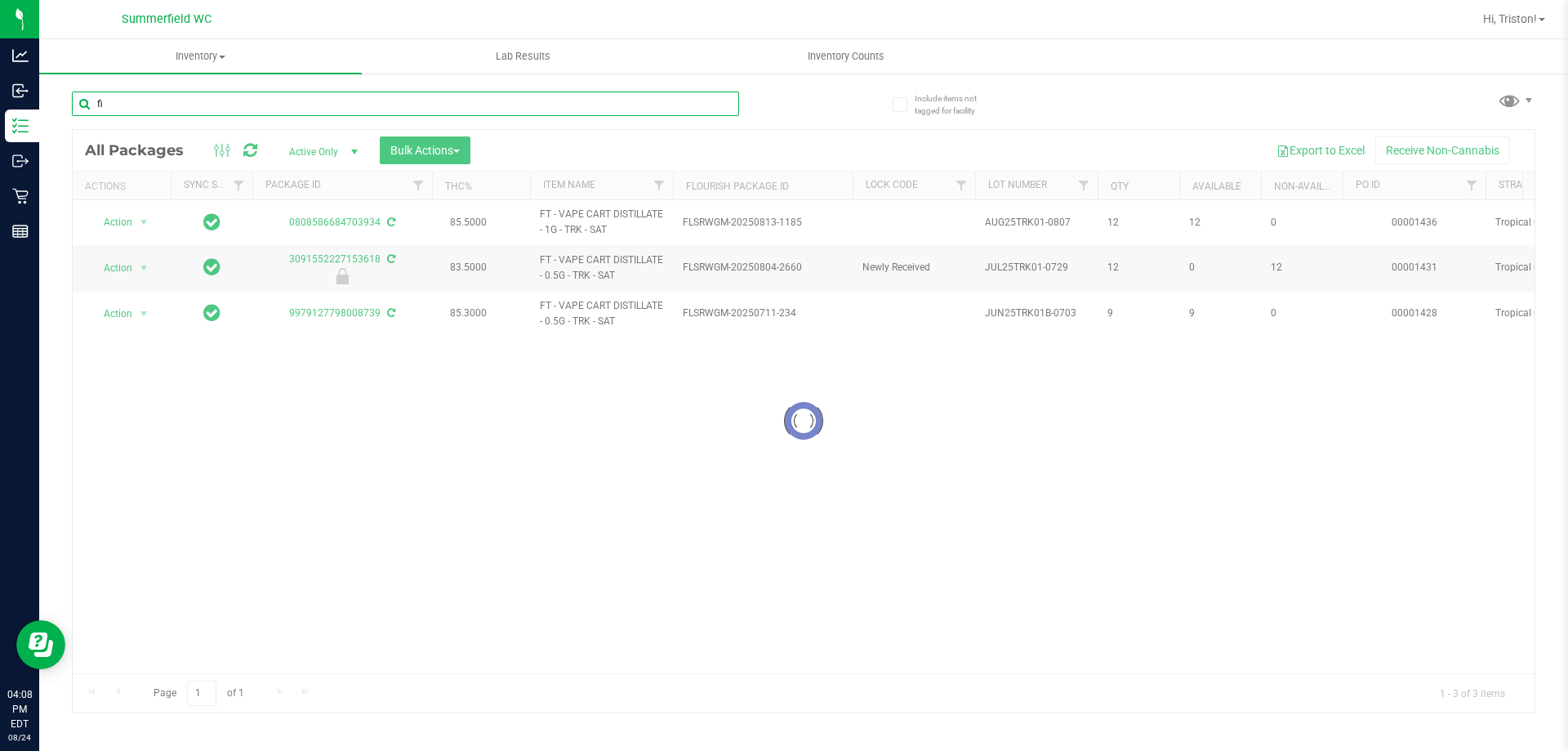
type input "fic"
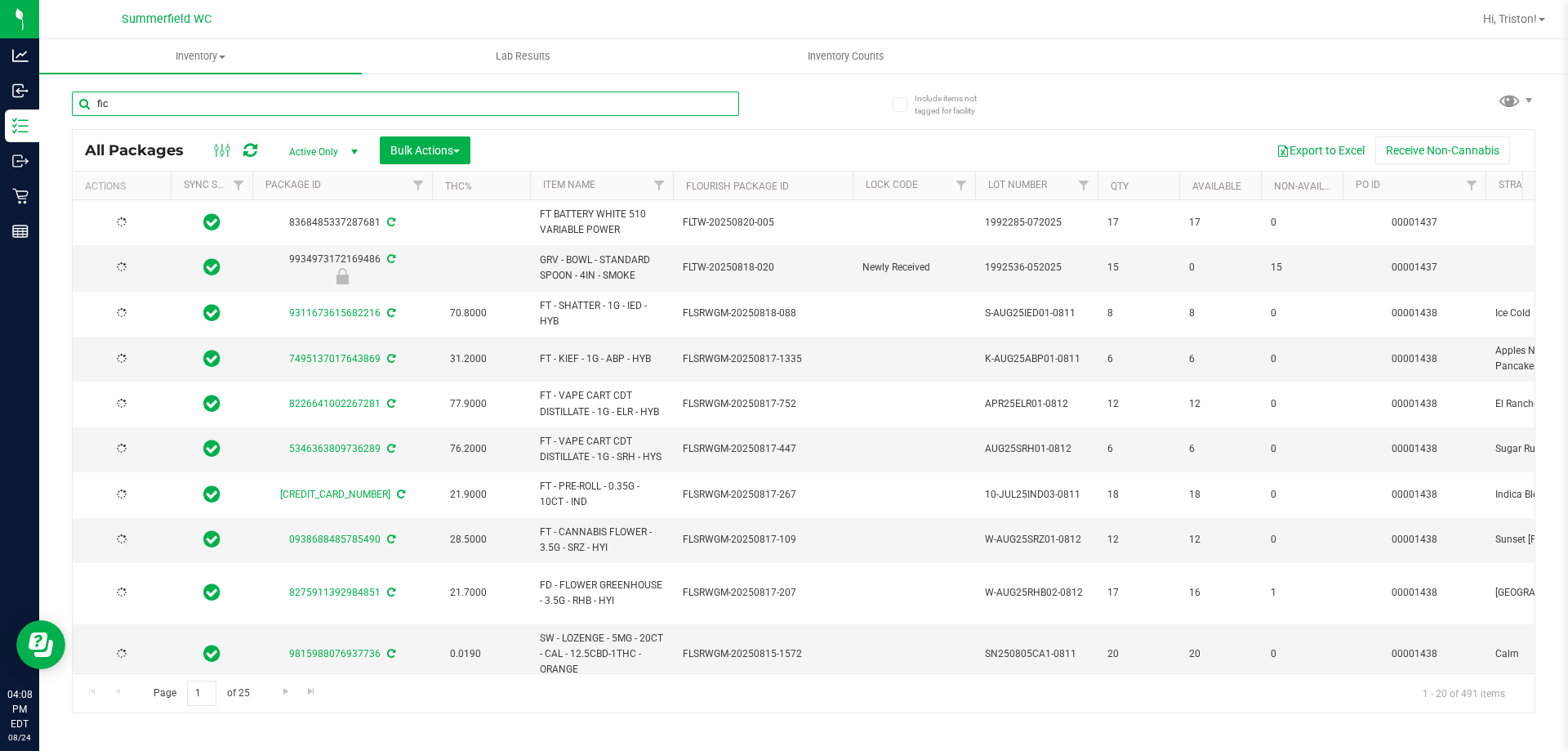
type input "[DATE]"
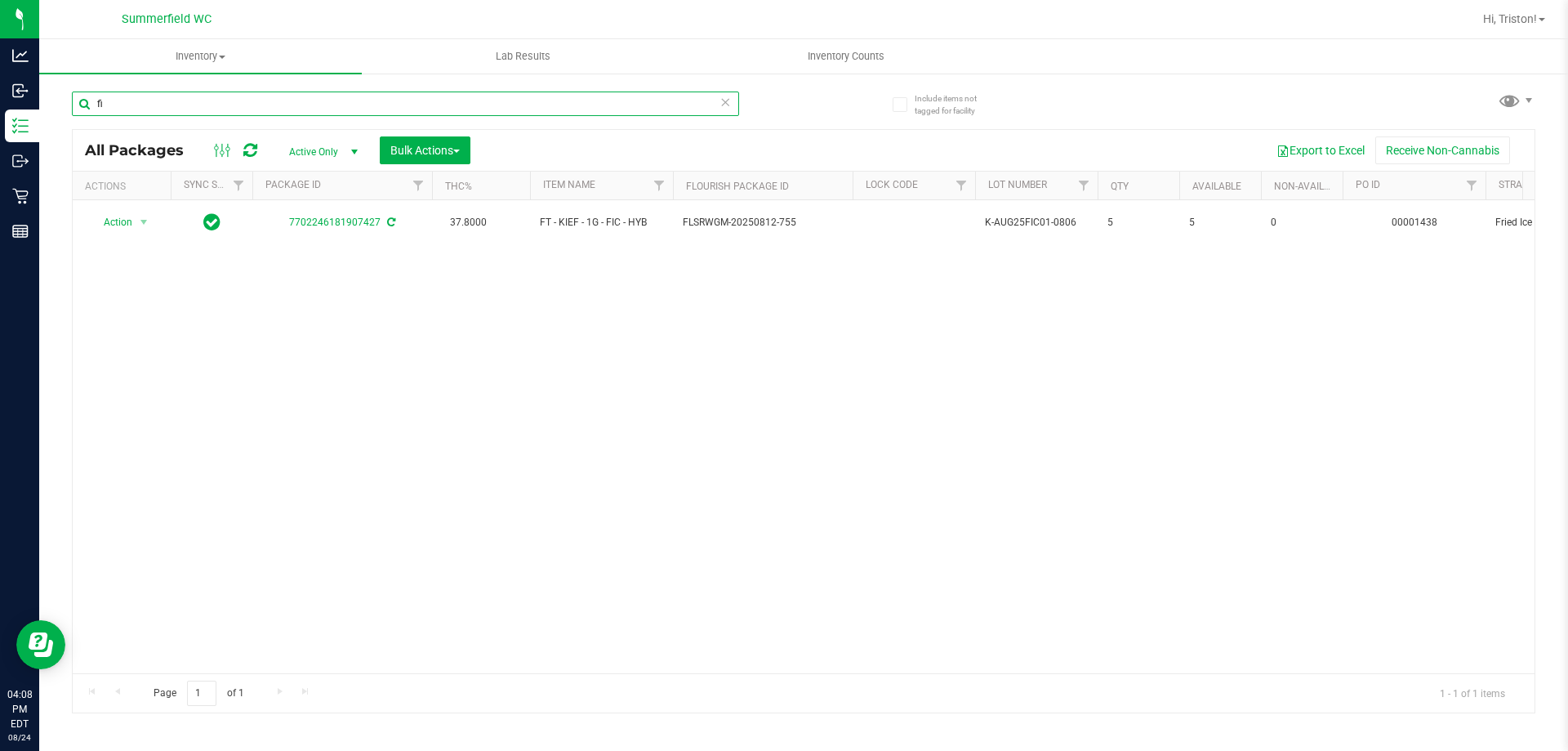
type input "f"
type input "acg"
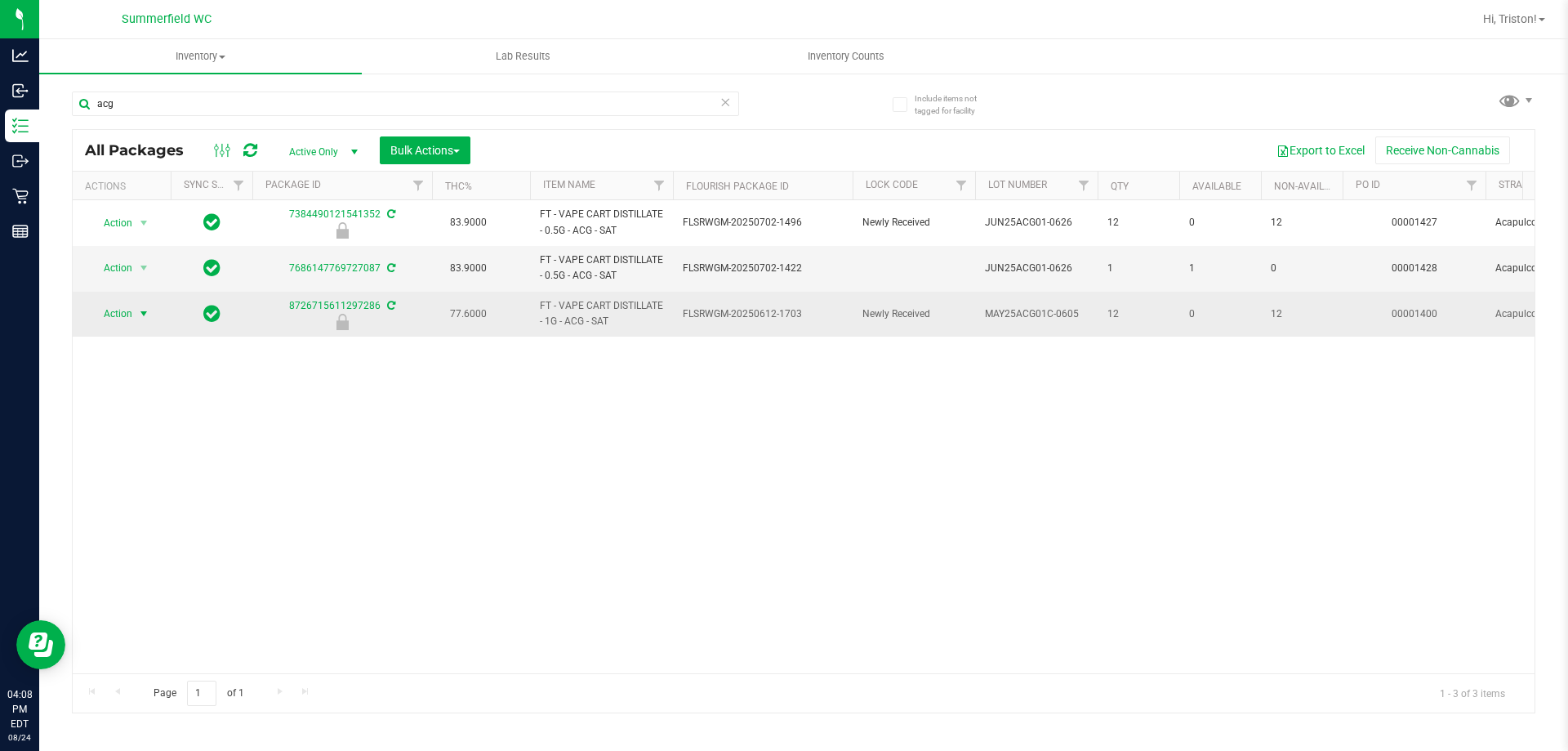
click at [120, 309] on span "Action" at bounding box center [111, 314] width 44 height 23
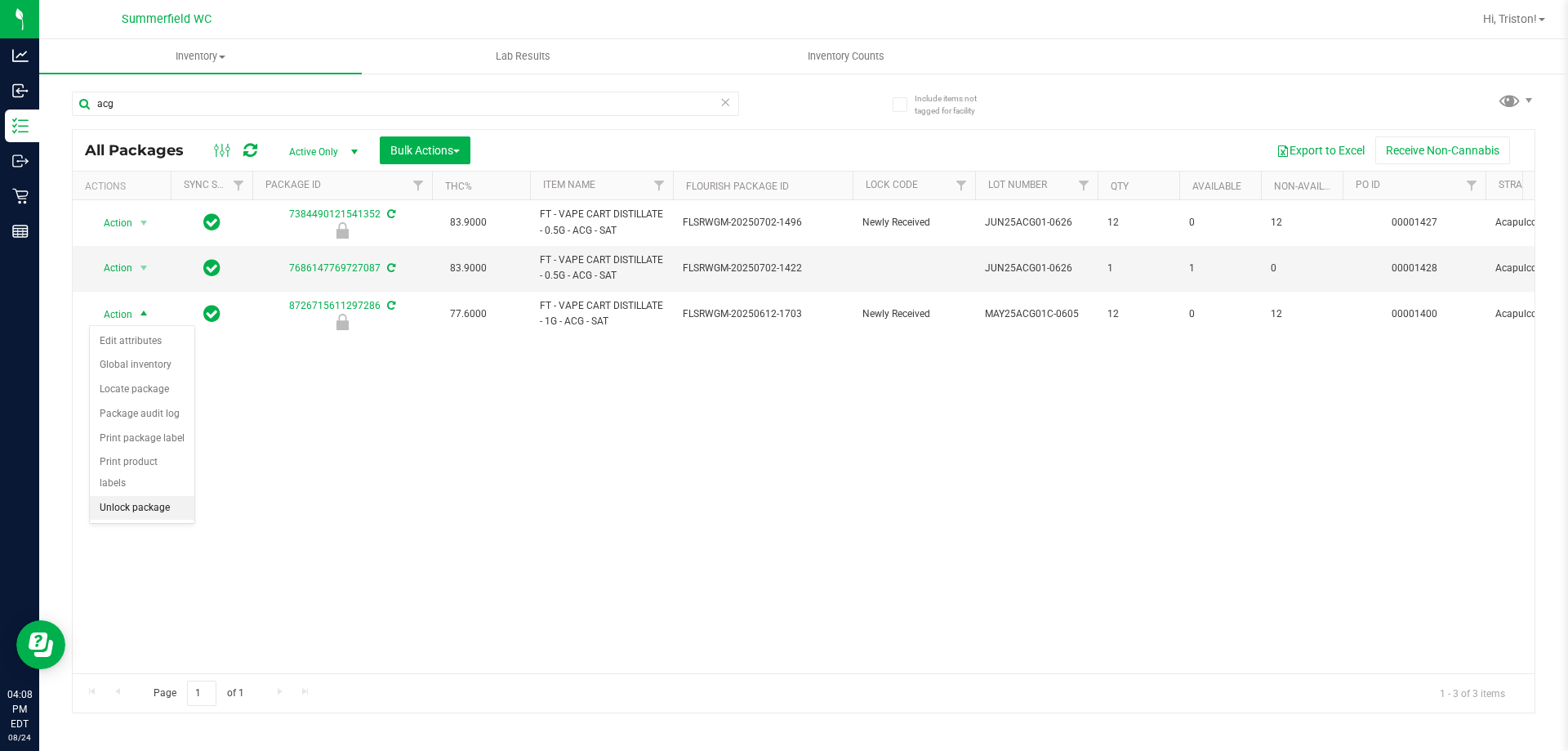
click at [136, 496] on li "Unlock package" at bounding box center [142, 508] width 104 height 24
